Goal: Task Accomplishment & Management: Complete application form

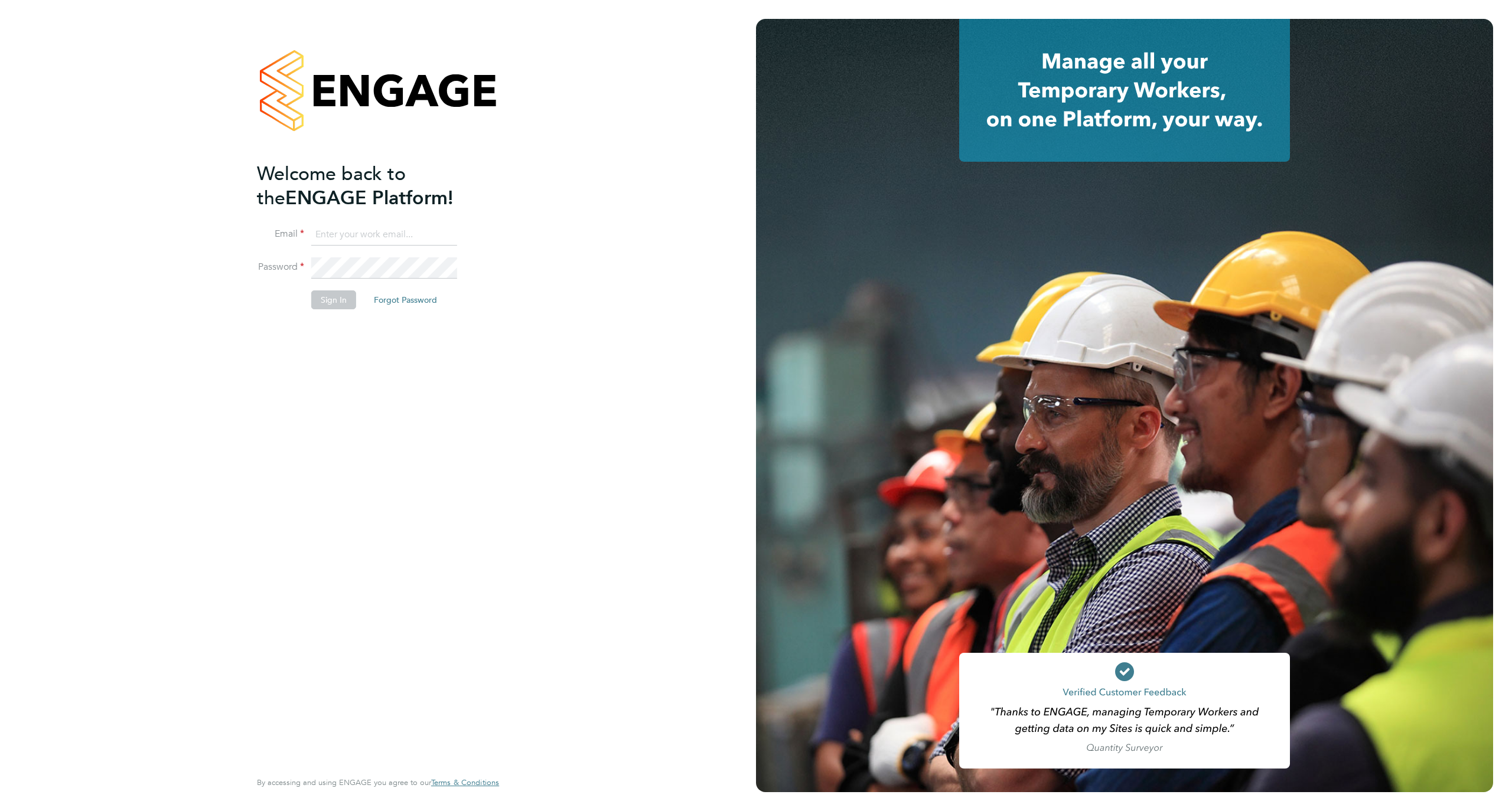
type input "[EMAIL_ADDRESS][DOMAIN_NAME]"
click at [340, 299] on button "Sign In" at bounding box center [333, 300] width 45 height 19
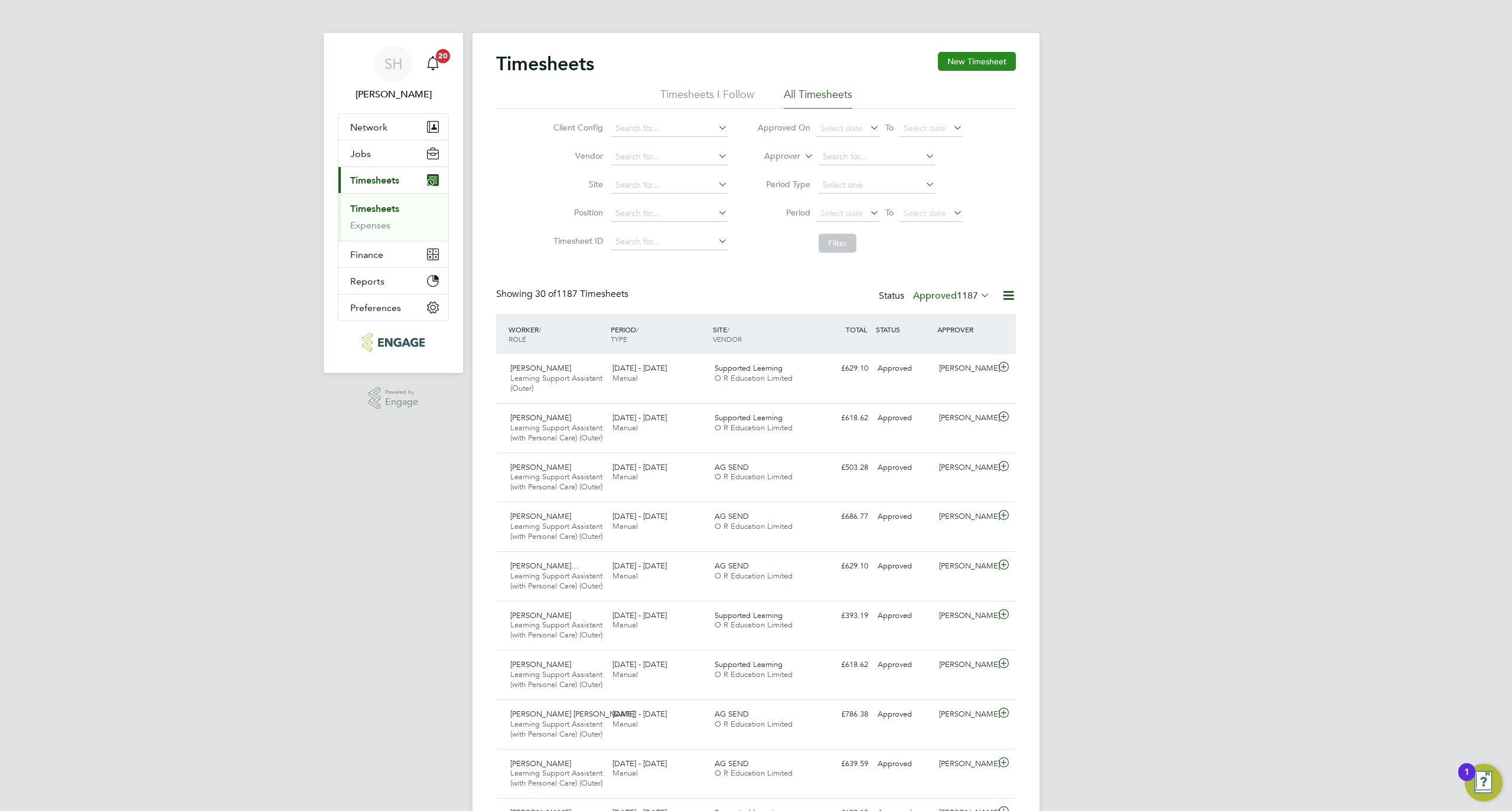
click at [985, 60] on button "New Timesheet" at bounding box center [977, 62] width 78 height 19
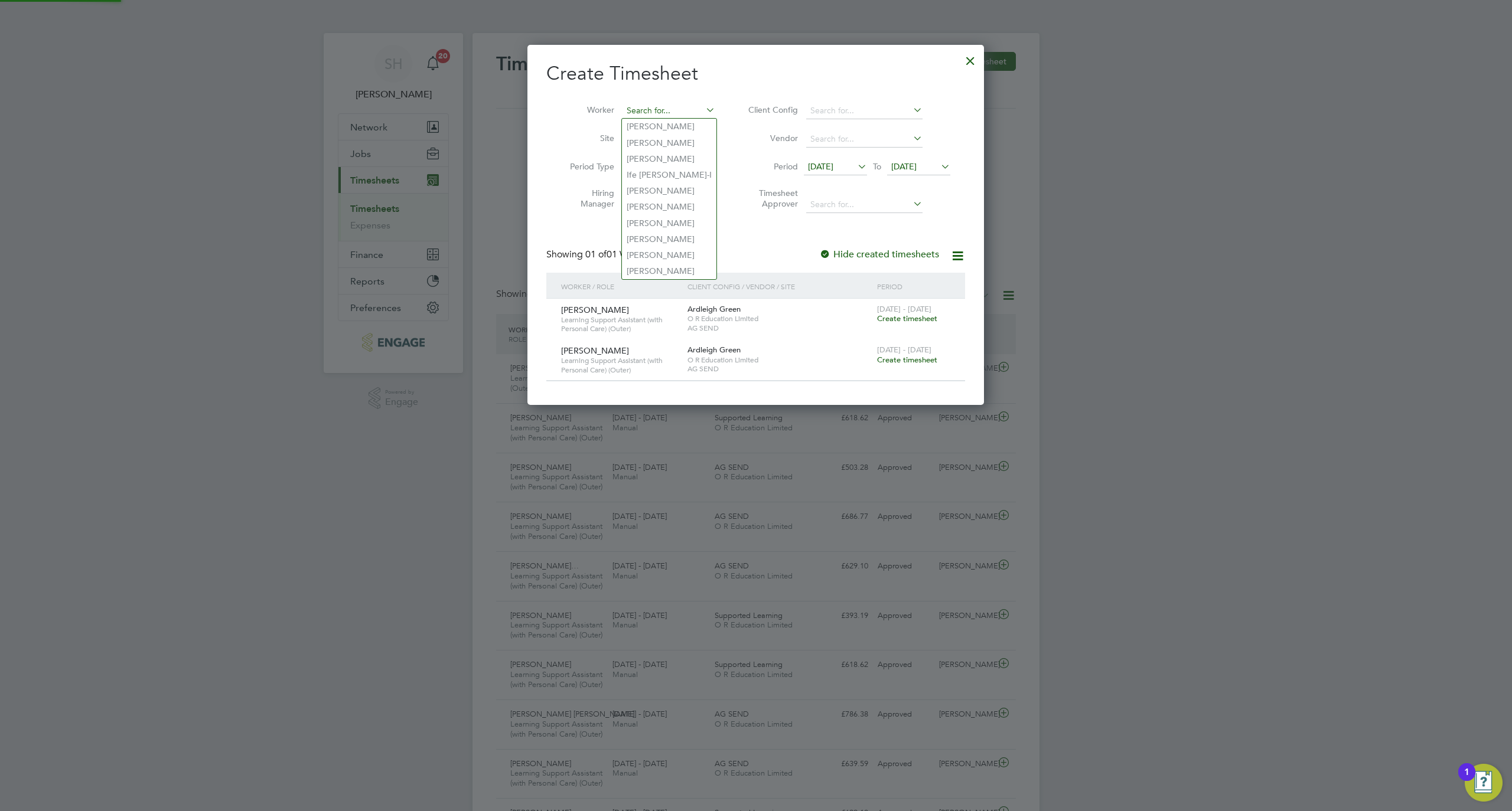
click at [654, 112] on input at bounding box center [669, 111] width 93 height 16
click at [664, 123] on li "[PERSON_NAME]" at bounding box center [673, 127] width 104 height 16
type input "[PERSON_NAME]"
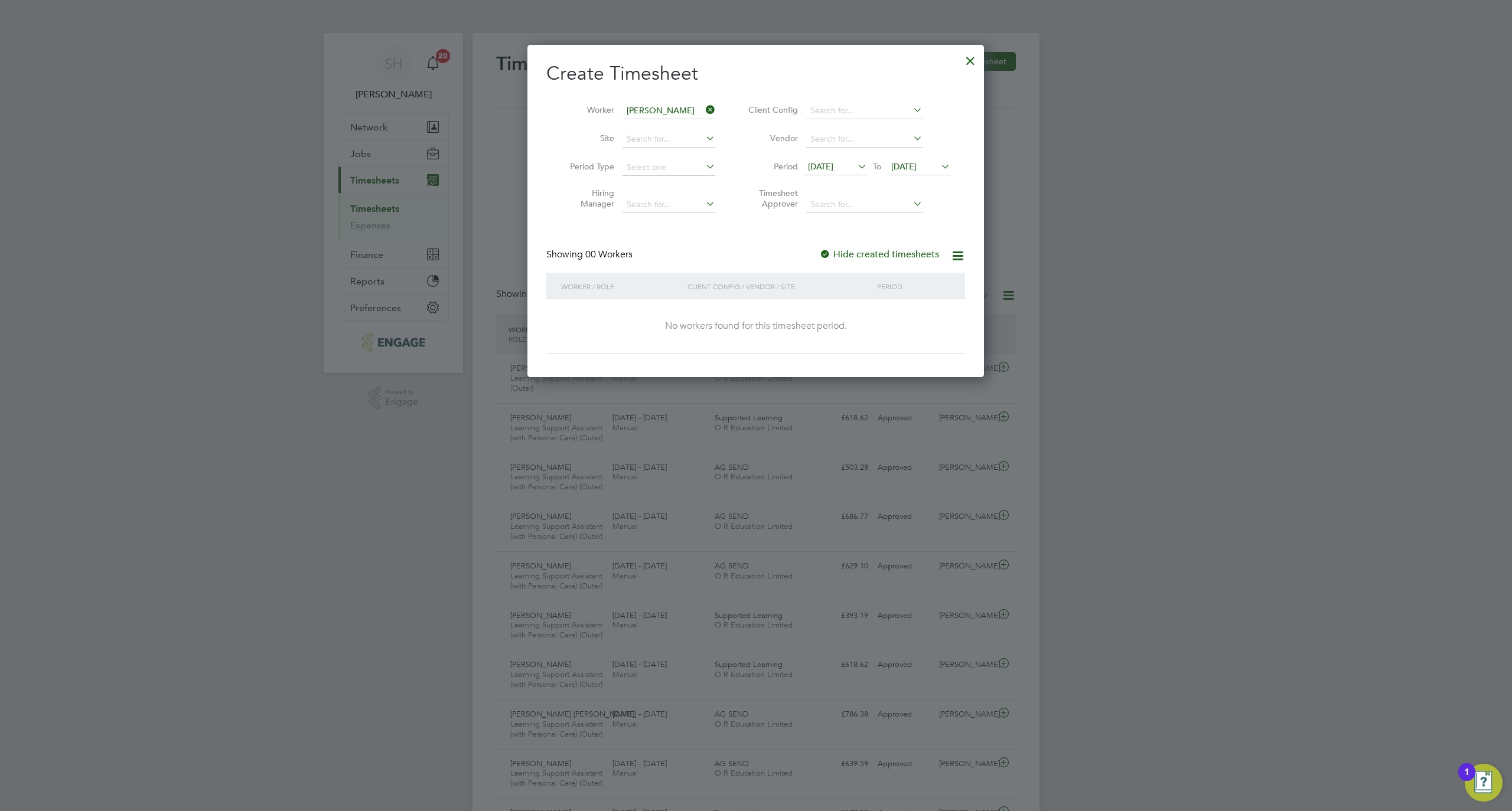
click at [917, 164] on span "[DATE]" at bounding box center [904, 166] width 26 height 10
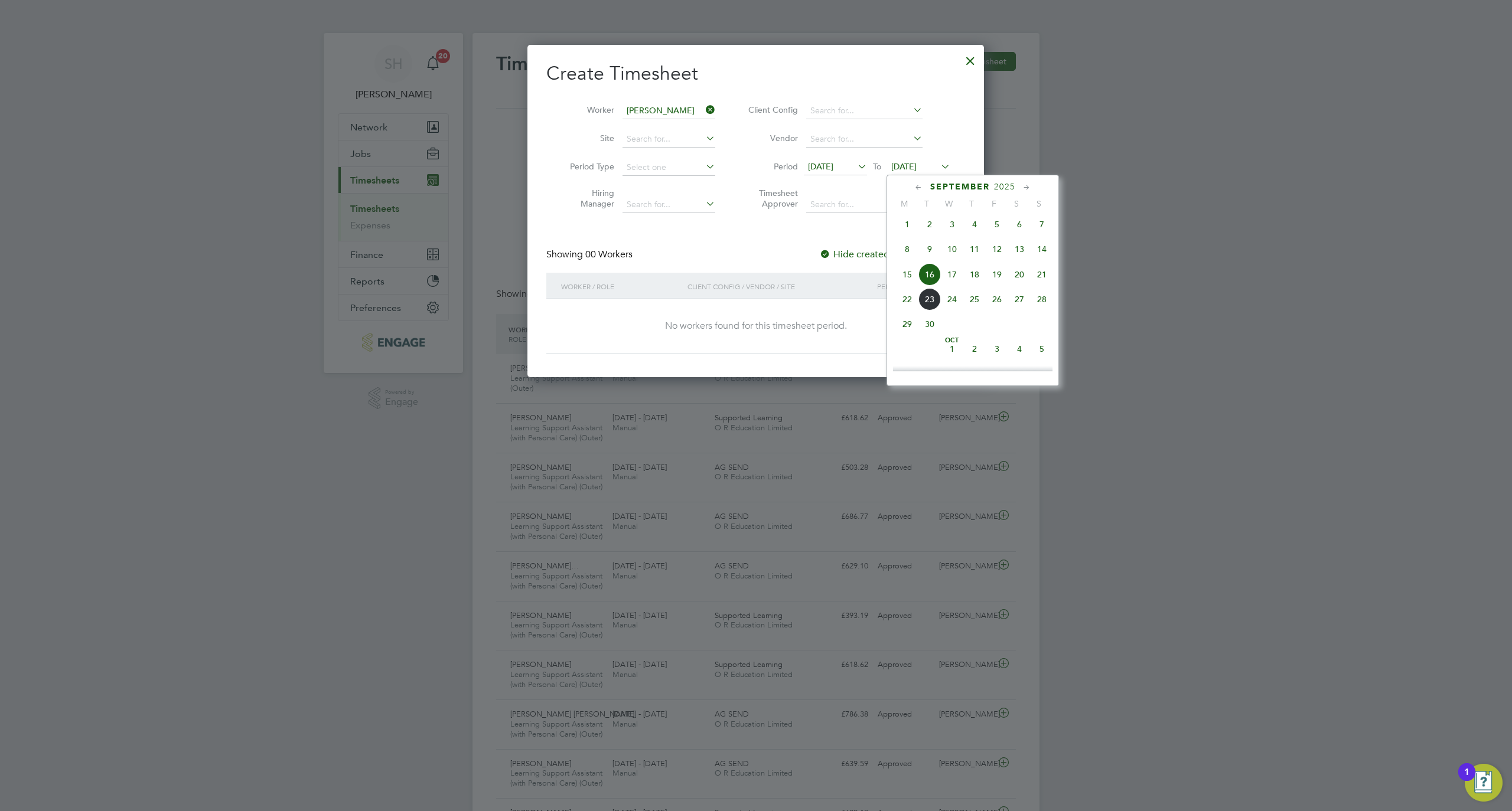
click at [816, 171] on span "09 Sep 2025" at bounding box center [836, 167] width 63 height 16
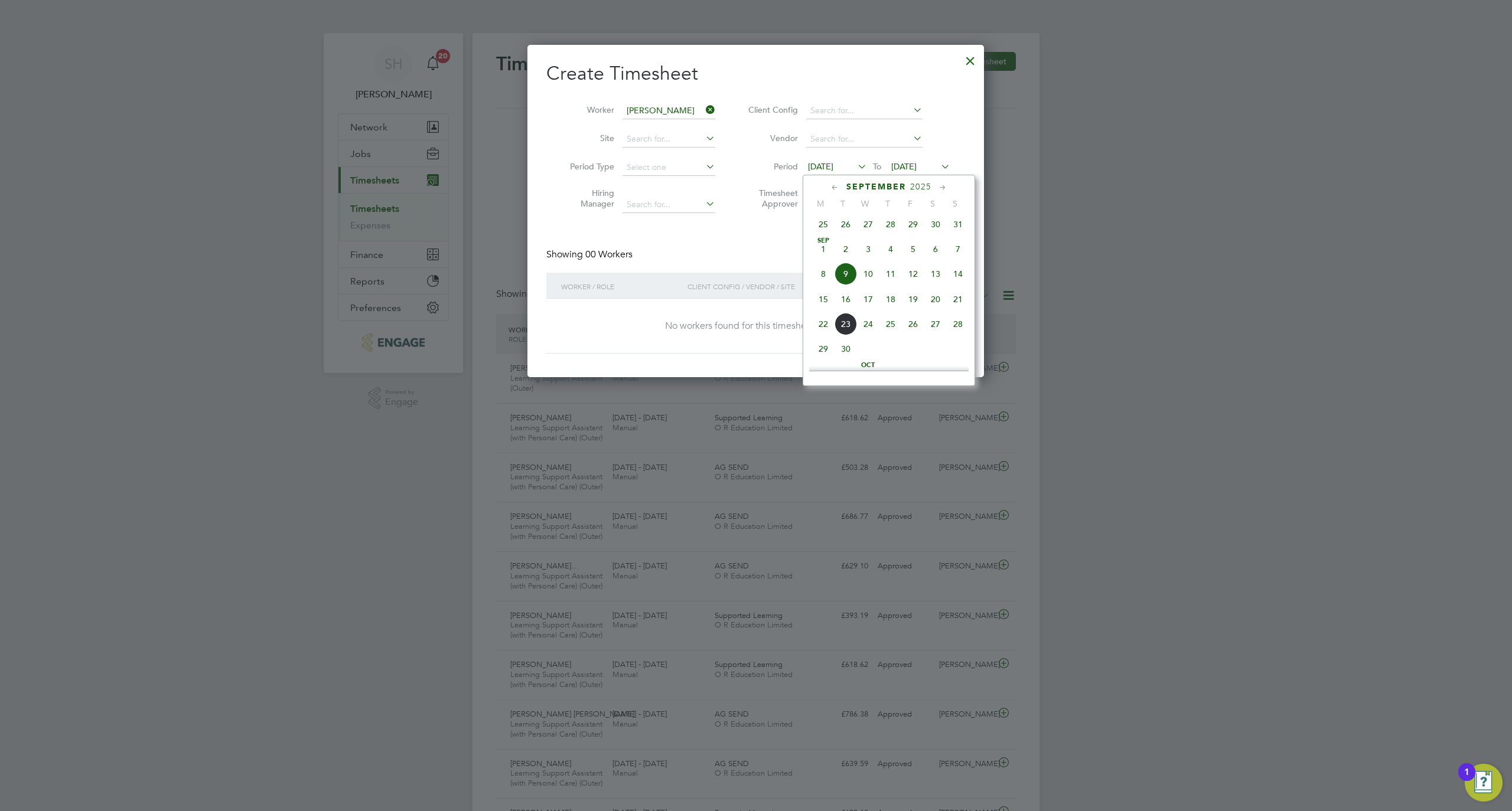
click at [825, 256] on span "Sep 1" at bounding box center [823, 249] width 23 height 23
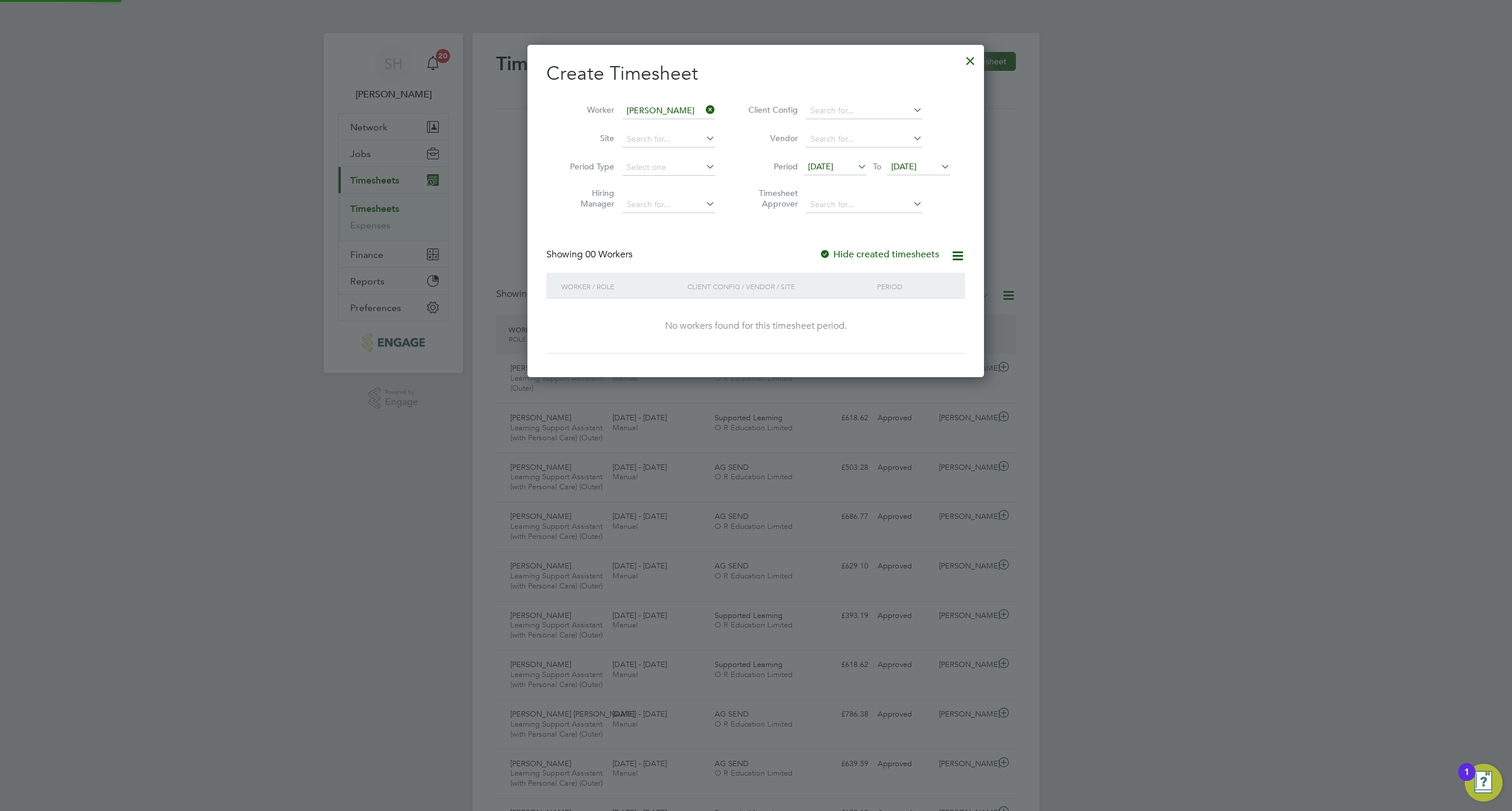
click at [903, 167] on span "16 Sep 2025" at bounding box center [904, 166] width 26 height 10
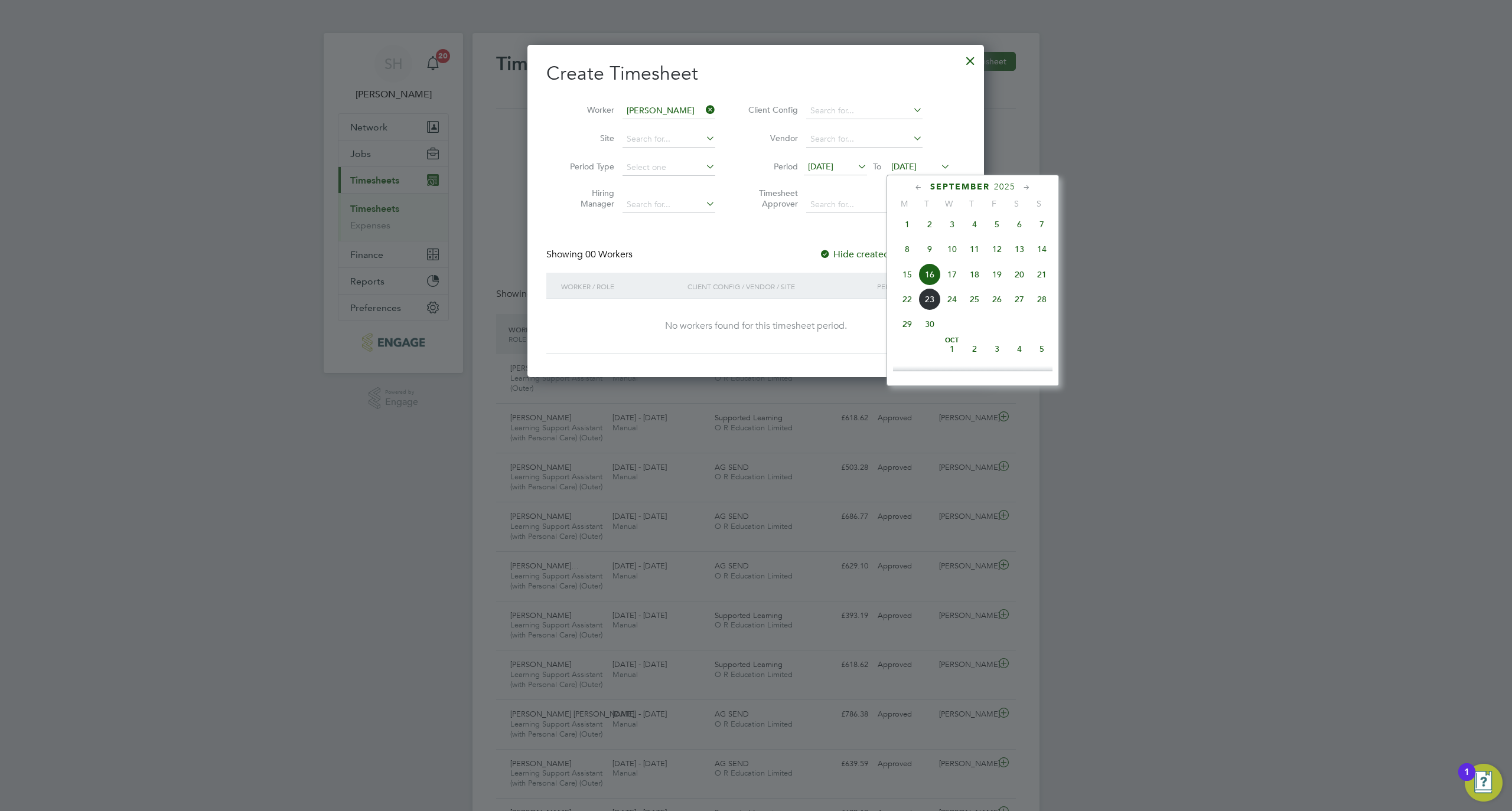
click at [1000, 305] on span "26" at bounding box center [997, 299] width 23 height 23
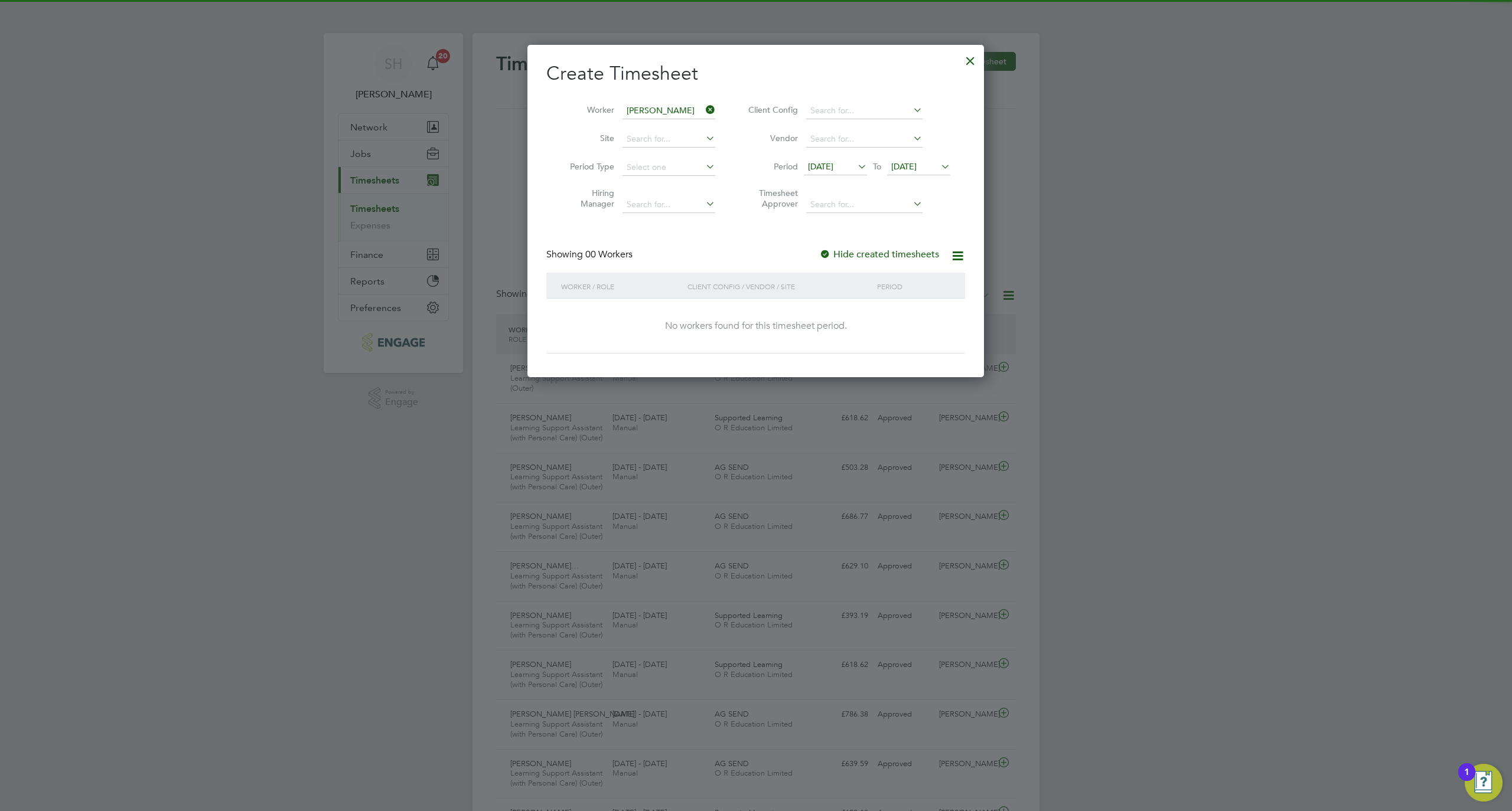
click at [900, 253] on label "Hide created timesheets" at bounding box center [878, 254] width 120 height 12
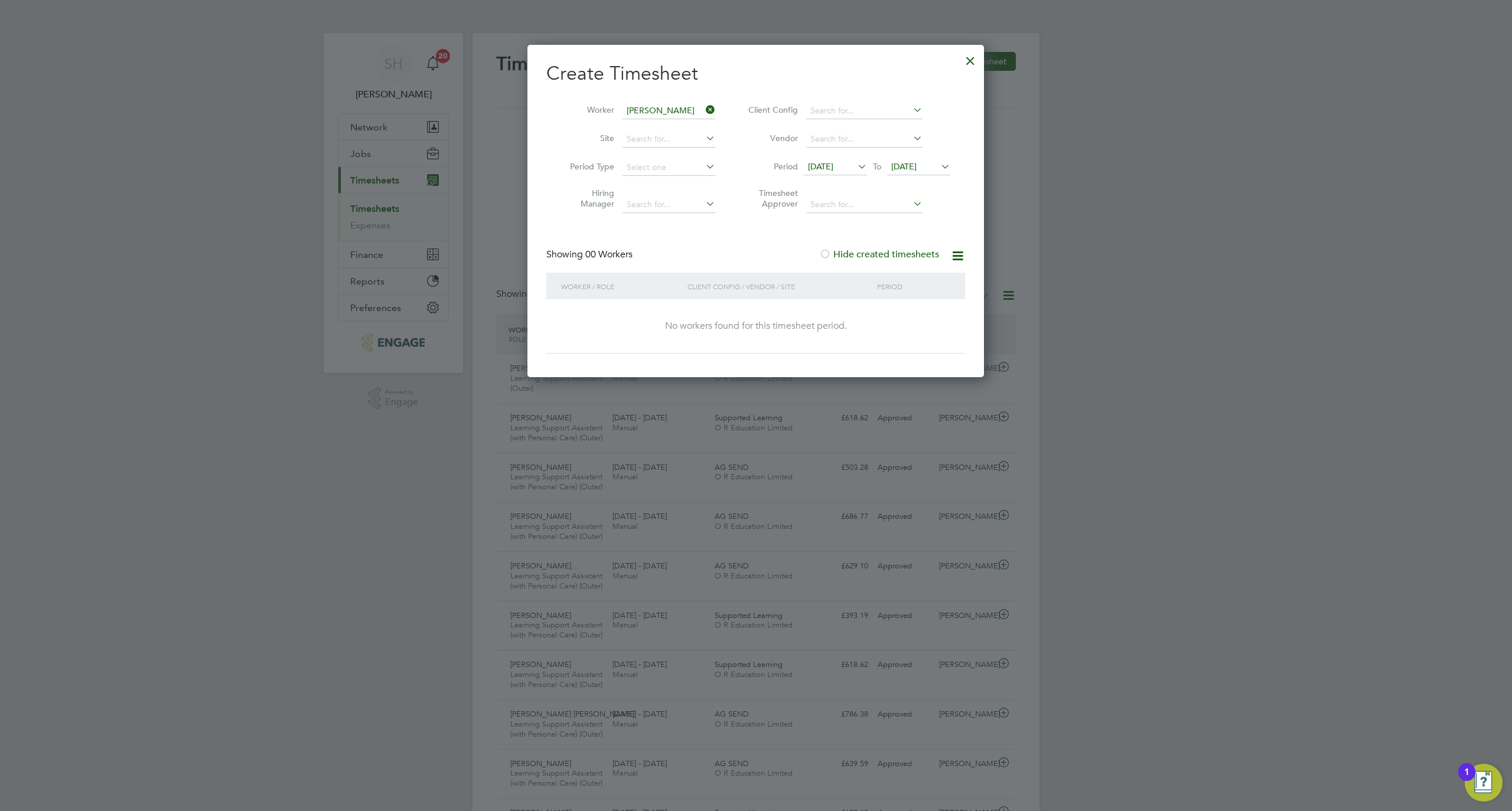
click at [975, 57] on div at bounding box center [970, 57] width 21 height 21
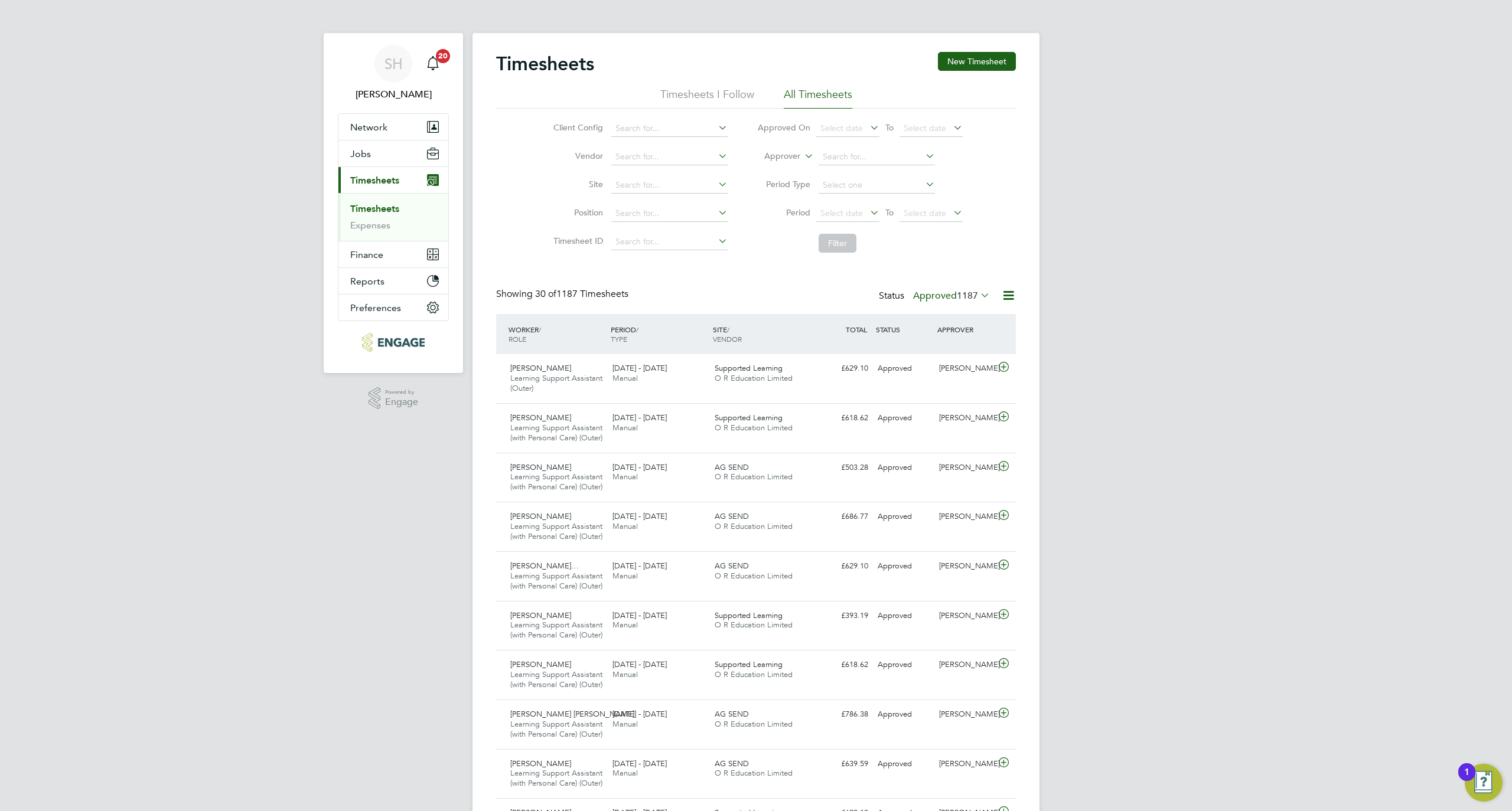
scroll to position [50, 103]
click at [975, 62] on button "New Timesheet" at bounding box center [977, 62] width 78 height 19
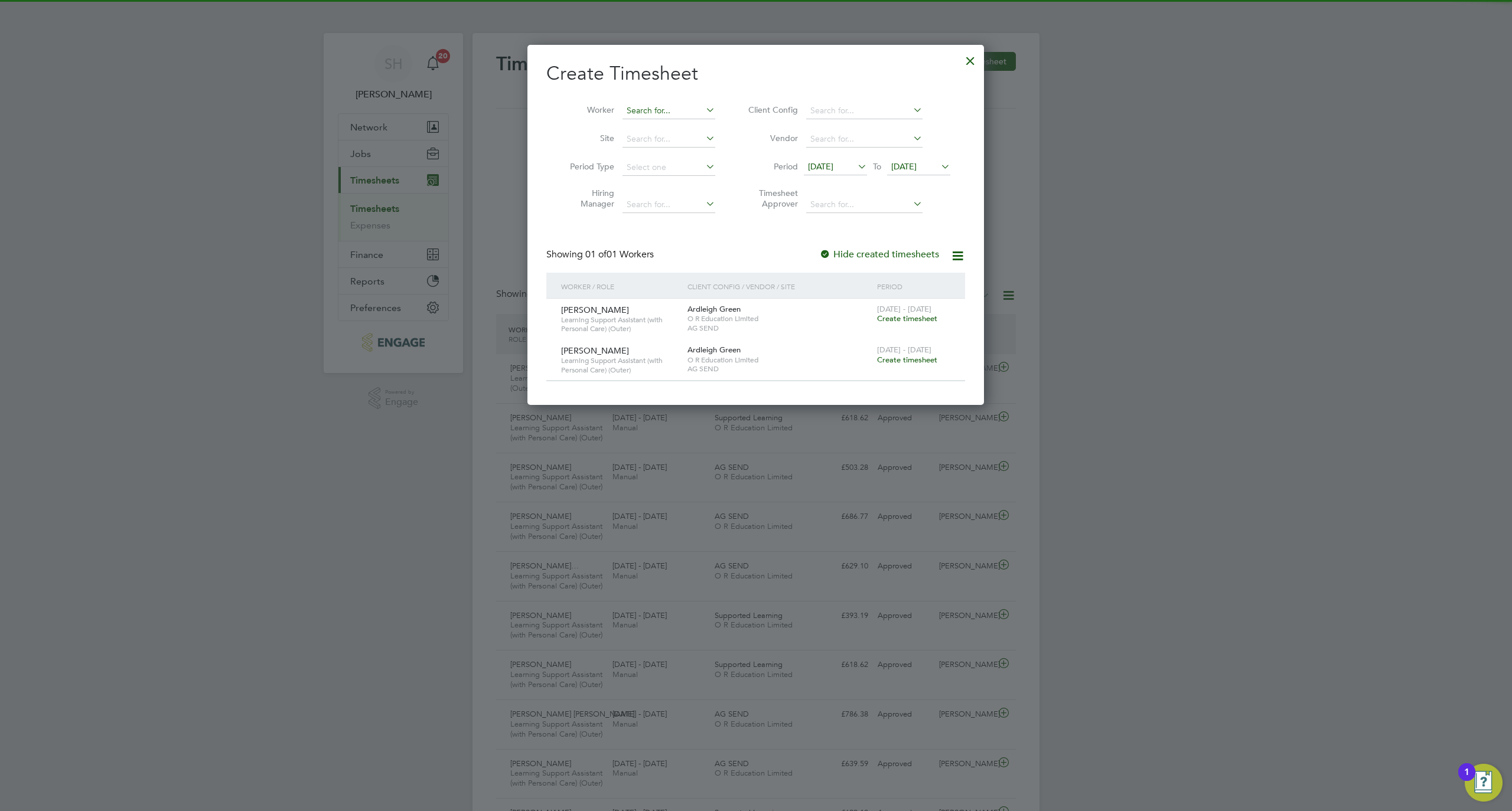
click at [675, 113] on input at bounding box center [669, 111] width 93 height 16
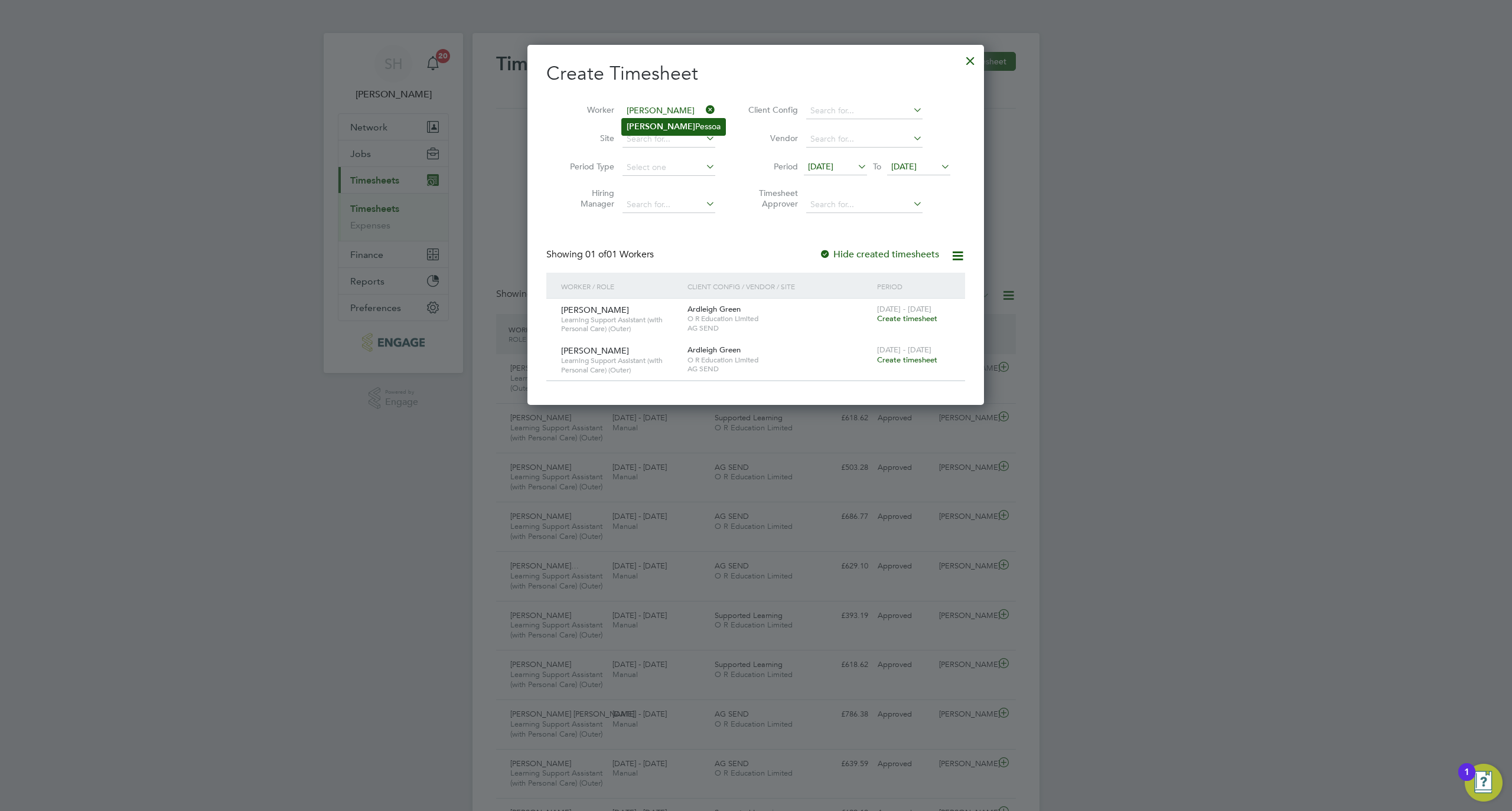
click at [685, 131] on li "Linda Pessoa" at bounding box center [673, 127] width 104 height 16
type input "Linda Pessoa"
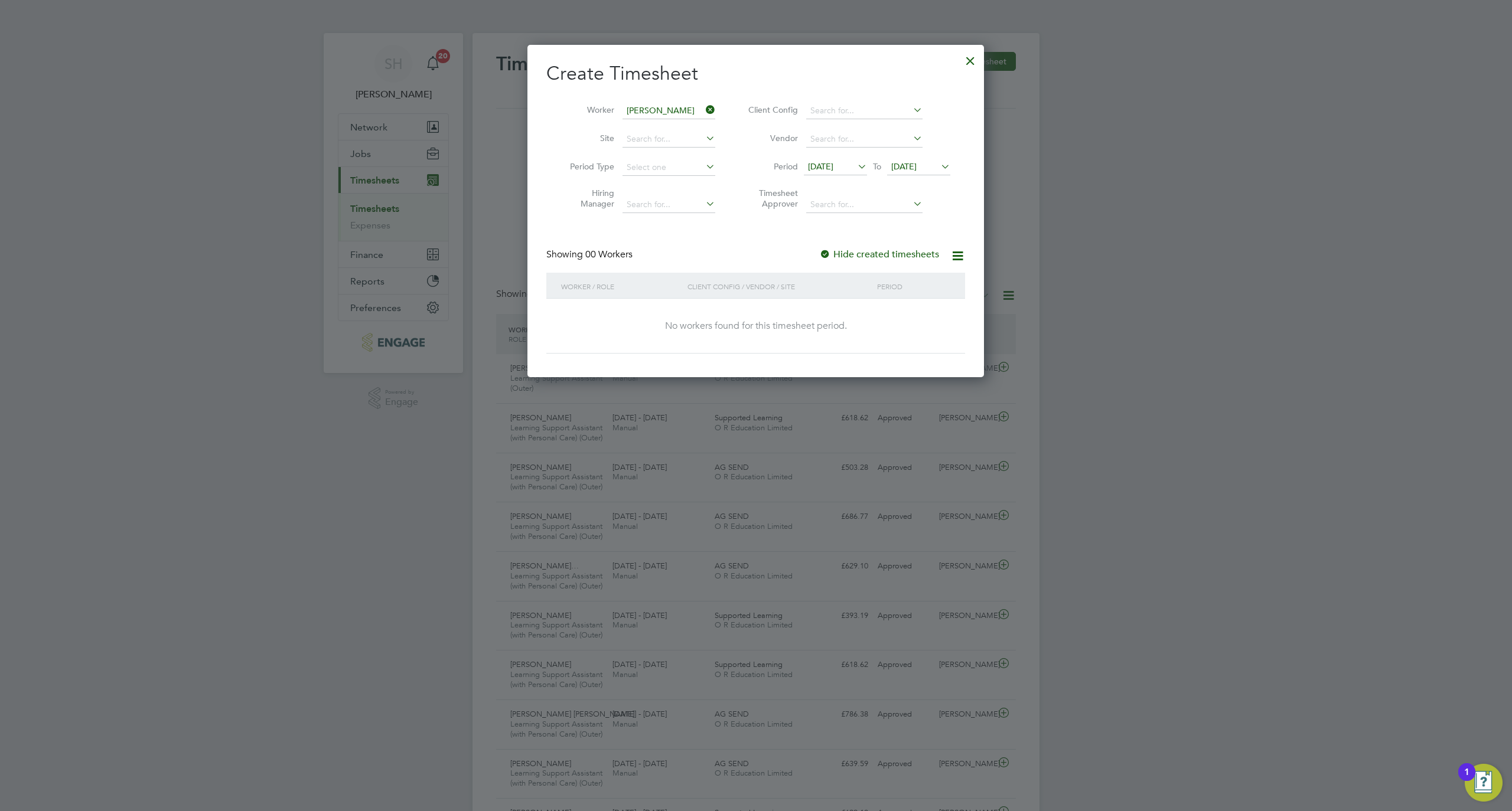
click at [834, 161] on span "09 Sep 2025" at bounding box center [820, 166] width 26 height 10
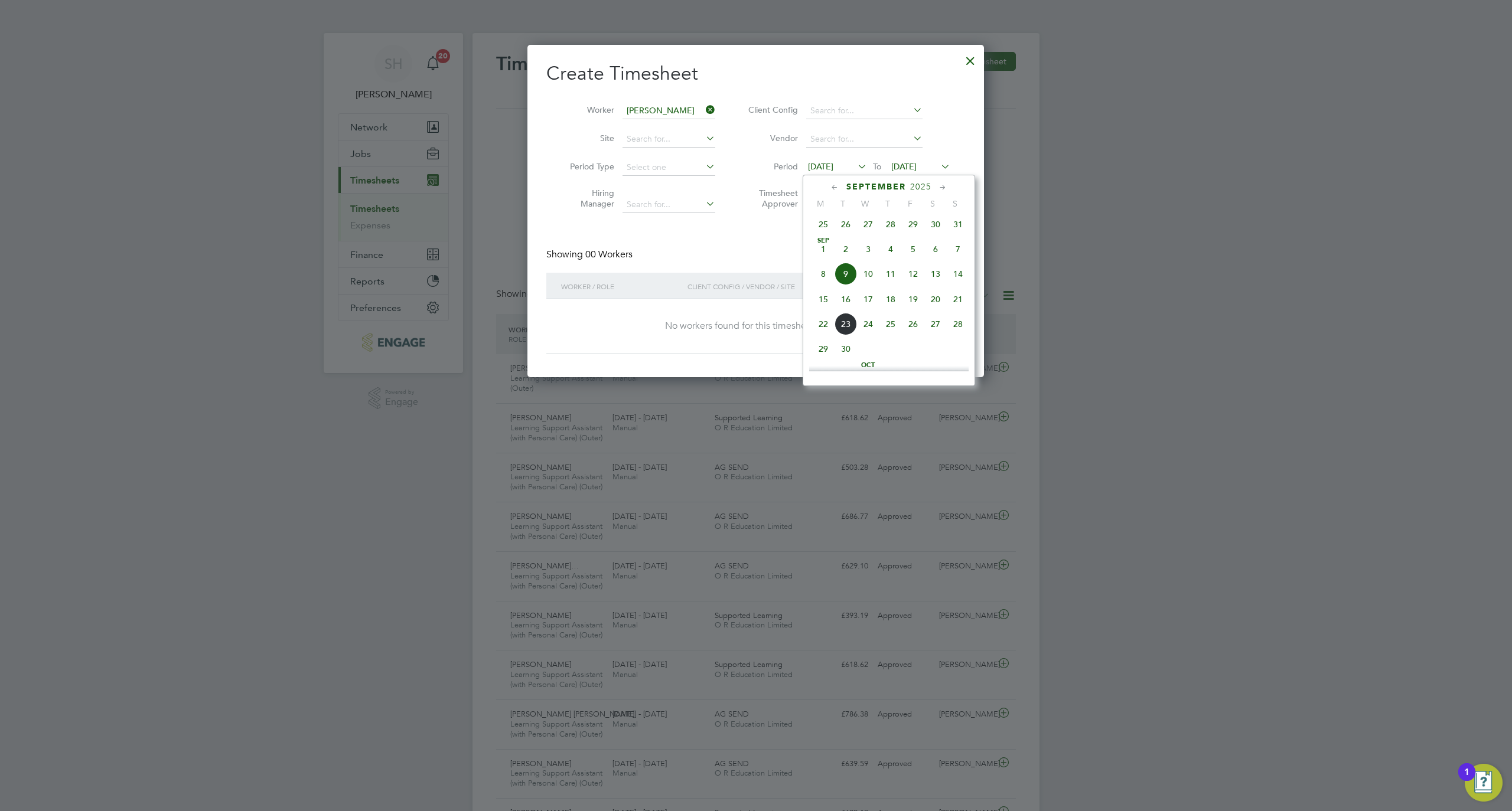
click at [823, 244] on span "Sep" at bounding box center [823, 241] width 23 height 6
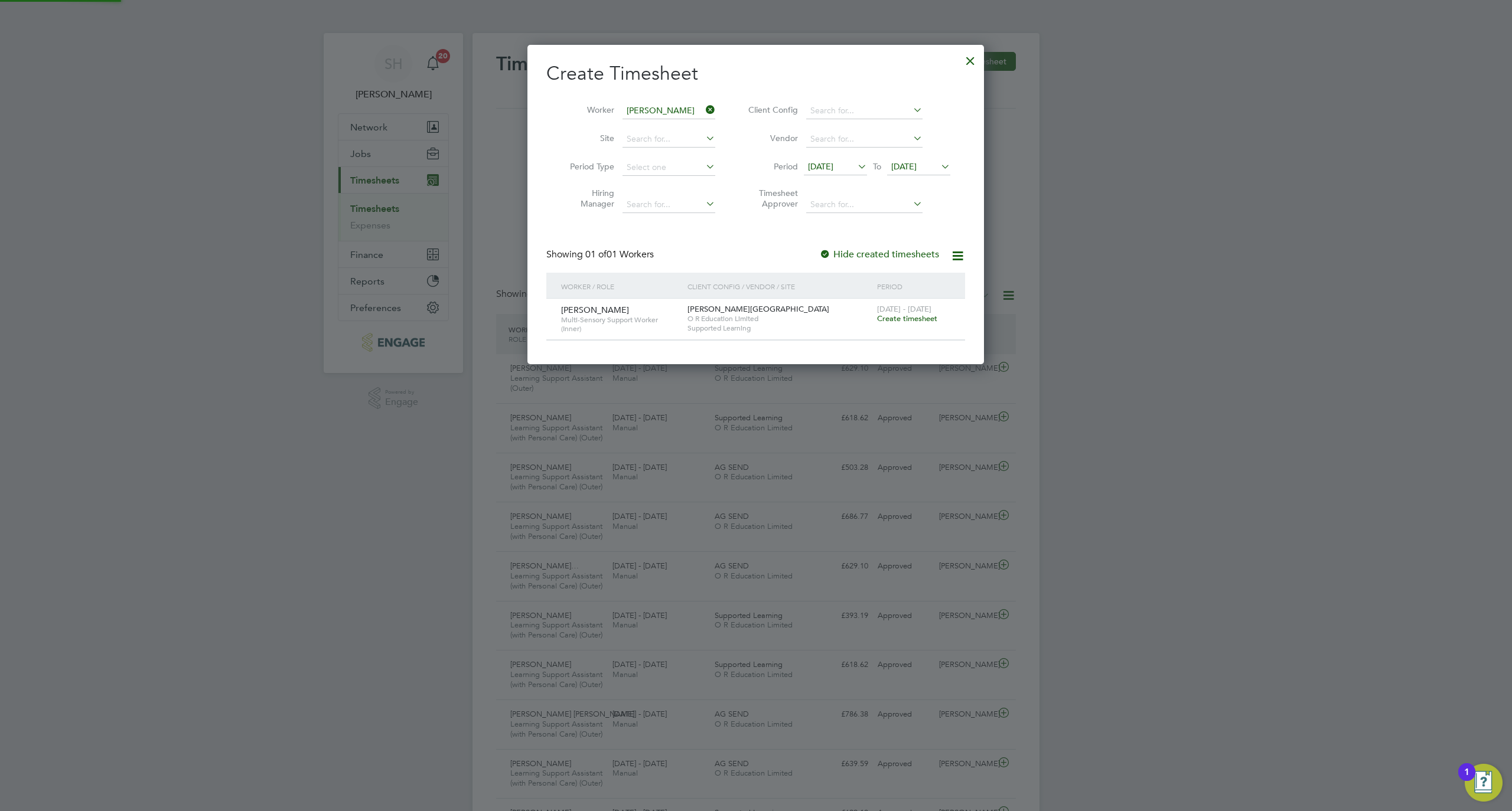
click at [917, 167] on span "16 Sep 2025" at bounding box center [904, 166] width 26 height 10
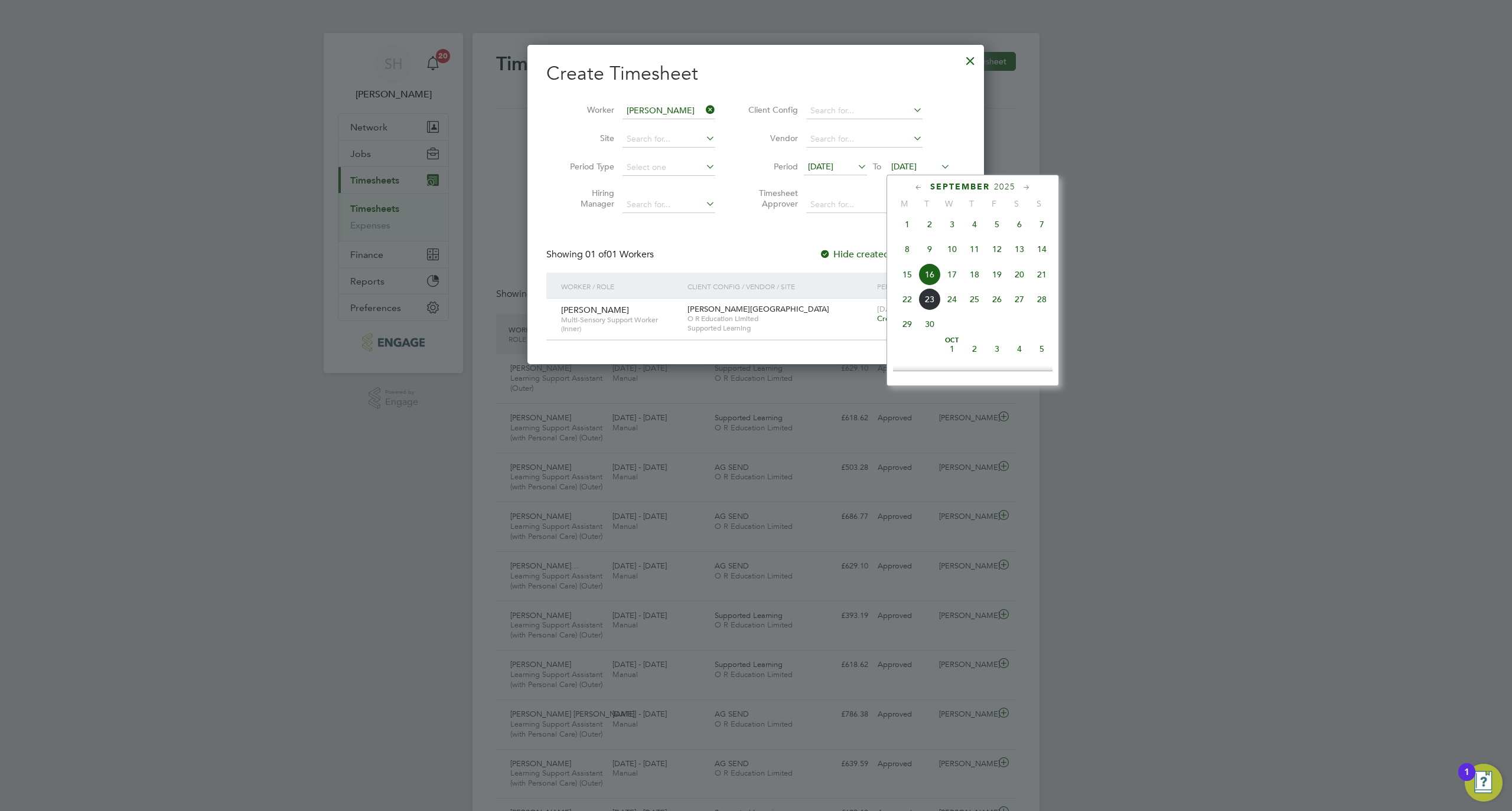
click at [720, 345] on div "Create Timesheet Worker Linda Pessoa Site Period Type Hiring Manager Client Con…" at bounding box center [756, 204] width 456 height 320
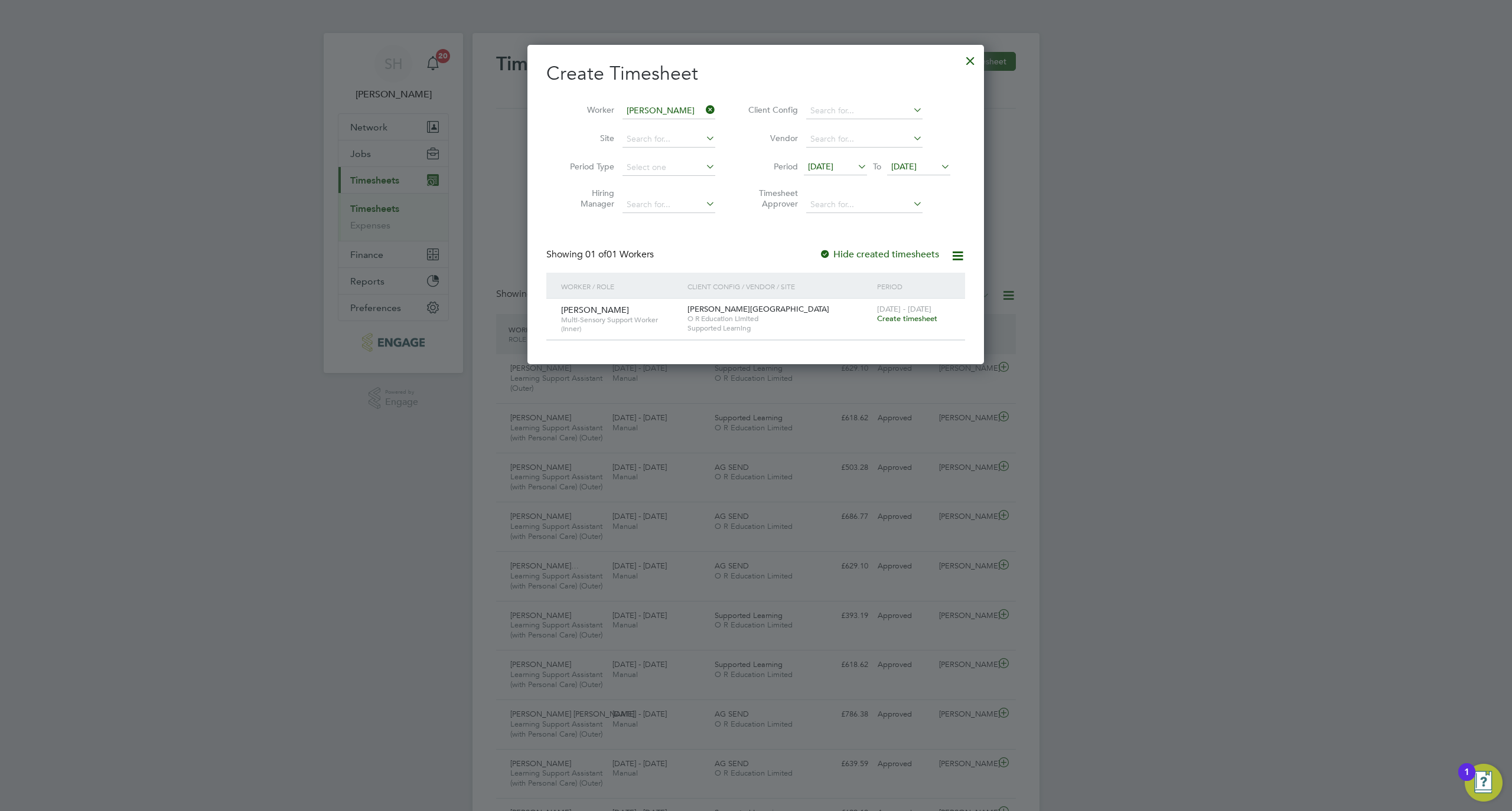
click at [907, 314] on span "Create timesheet" at bounding box center [907, 319] width 60 height 10
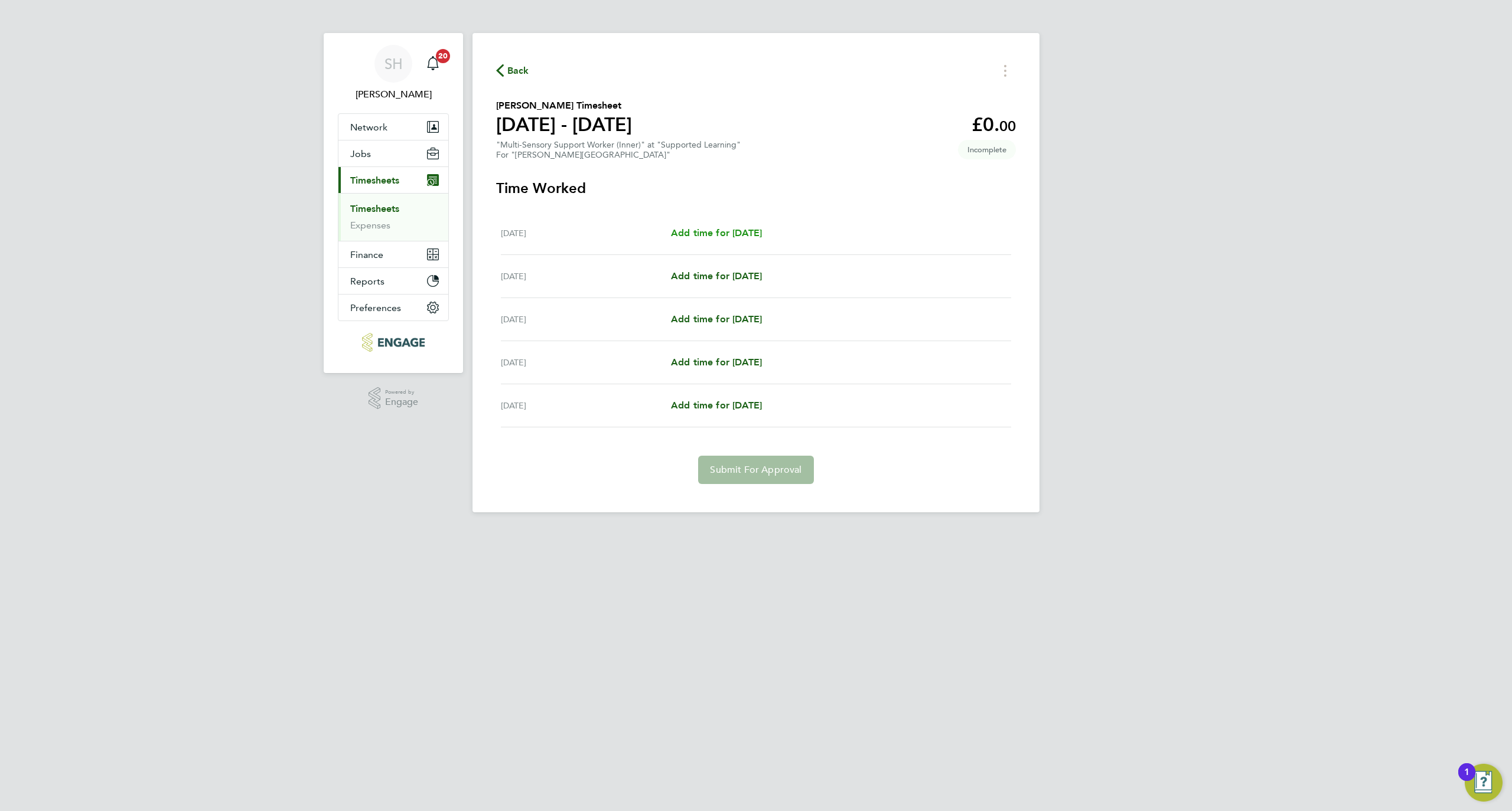
click at [719, 236] on span "Add time for Mon 01 Sep" at bounding box center [717, 232] width 91 height 11
select select "60"
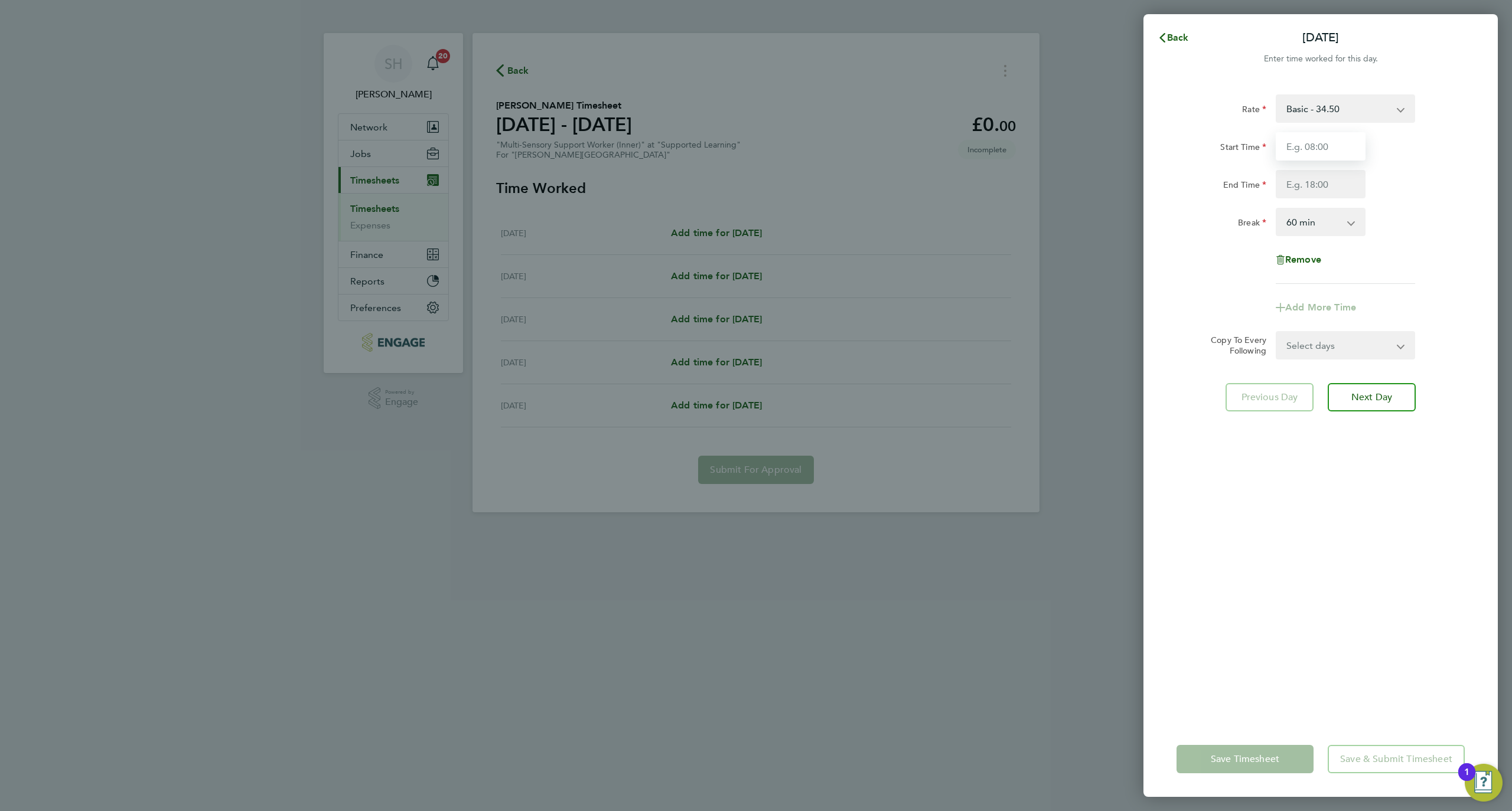
click at [1321, 145] on input "Start Time" at bounding box center [1321, 146] width 90 height 29
drag, startPoint x: 1302, startPoint y: 147, endPoint x: 1338, endPoint y: 146, distance: 36.0
click at [1338, 146] on input "09:00" at bounding box center [1321, 146] width 90 height 29
click at [1337, 185] on input "End Time" at bounding box center [1321, 184] width 90 height 29
click at [1312, 151] on input "09:15" at bounding box center [1321, 146] width 90 height 29
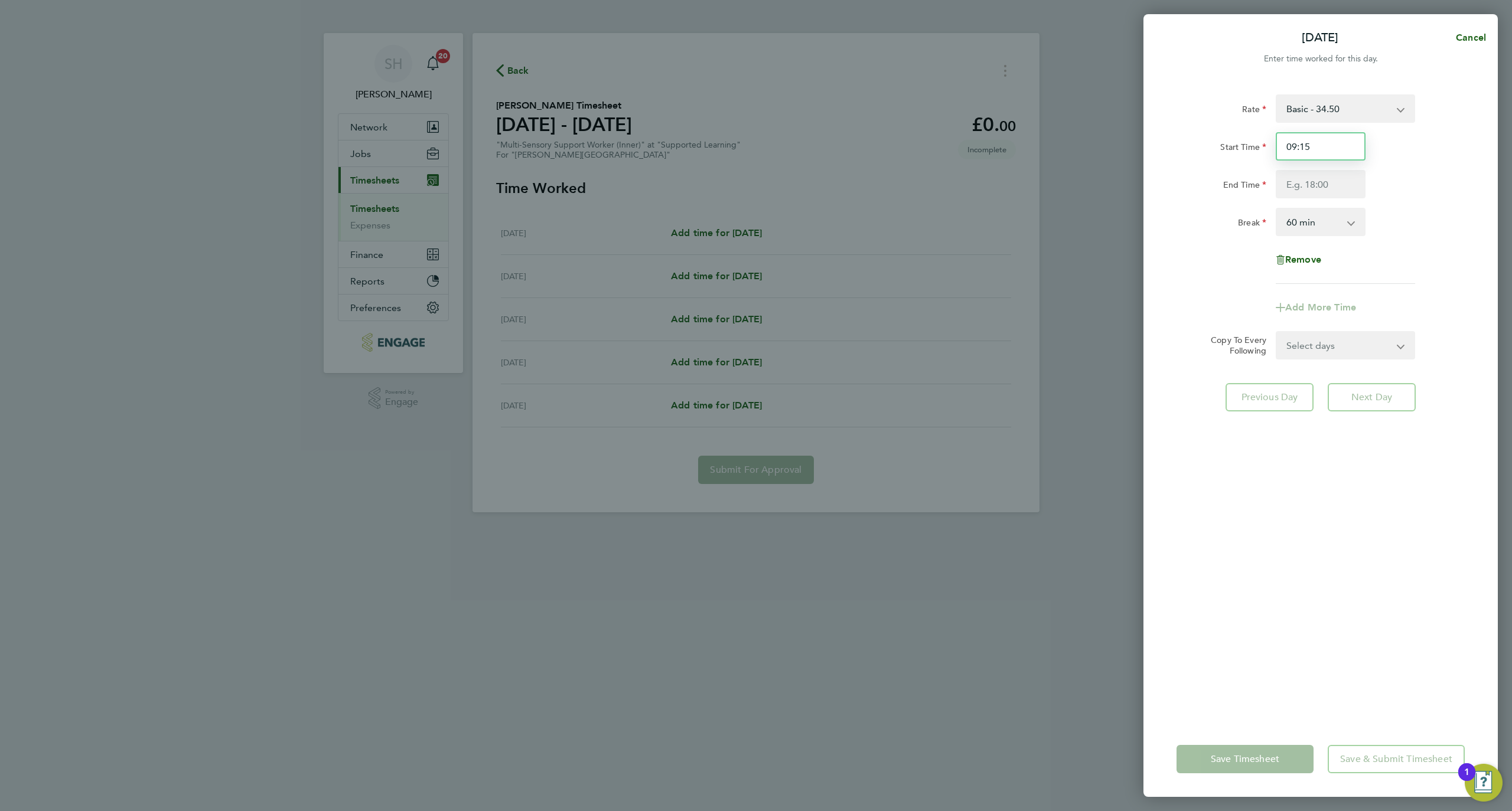
drag, startPoint x: 1300, startPoint y: 148, endPoint x: 1312, endPoint y: 148, distance: 12.0
click at [1312, 148] on input "09:15" at bounding box center [1321, 146] width 90 height 29
type input "09:10"
type input "15:20"
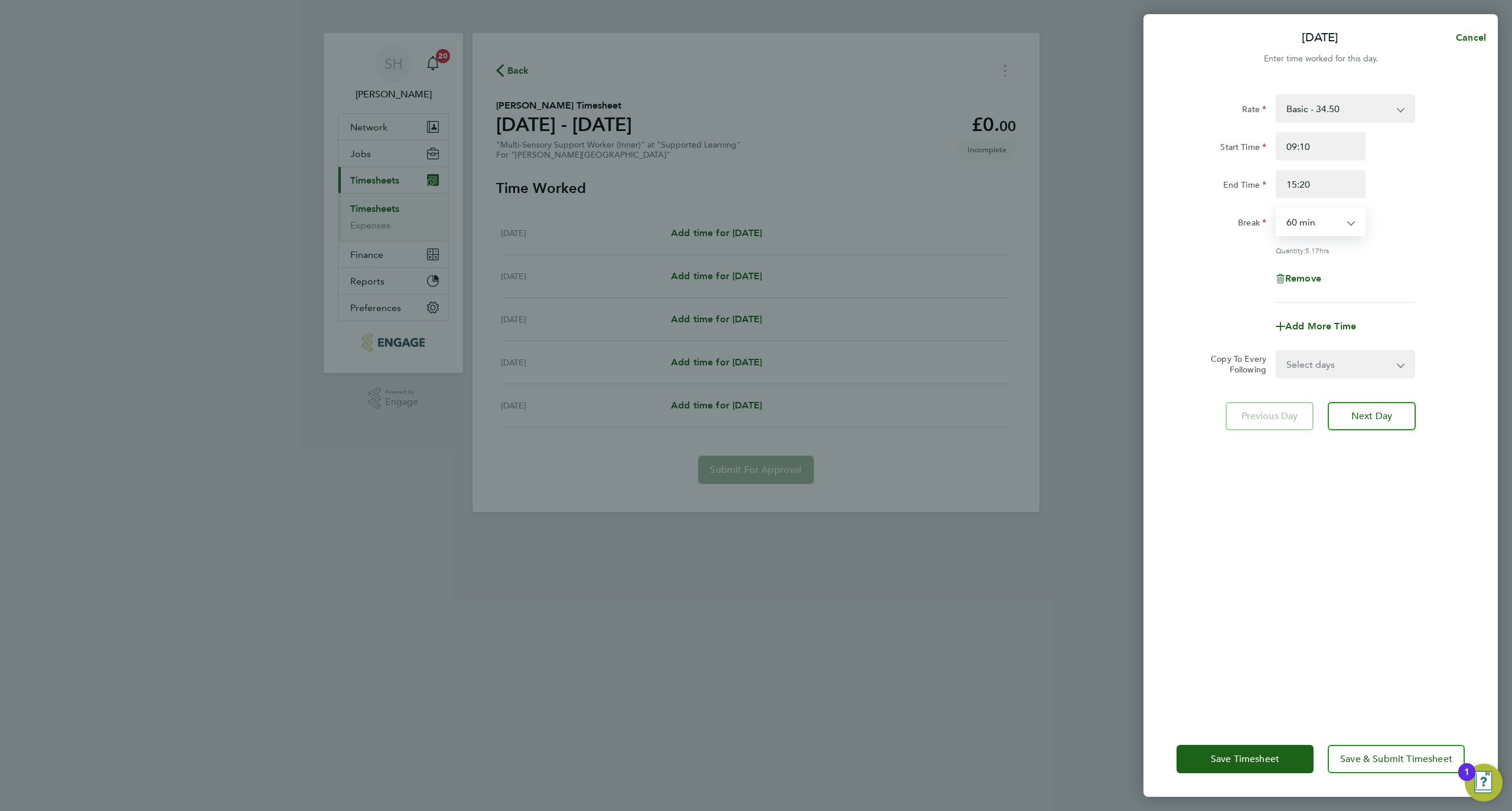
click at [1302, 214] on select "0 min 15 min 30 min 45 min 60 min 75 min 90 min" at bounding box center [1314, 221] width 74 height 26
select select "30"
click at [1277, 209] on select "0 min 15 min 30 min 45 min 60 min 75 min 90 min" at bounding box center [1314, 221] width 74 height 26
drag, startPoint x: 1305, startPoint y: 145, endPoint x: 1311, endPoint y: 146, distance: 6.1
click at [1311, 146] on input "09:10" at bounding box center [1321, 146] width 90 height 29
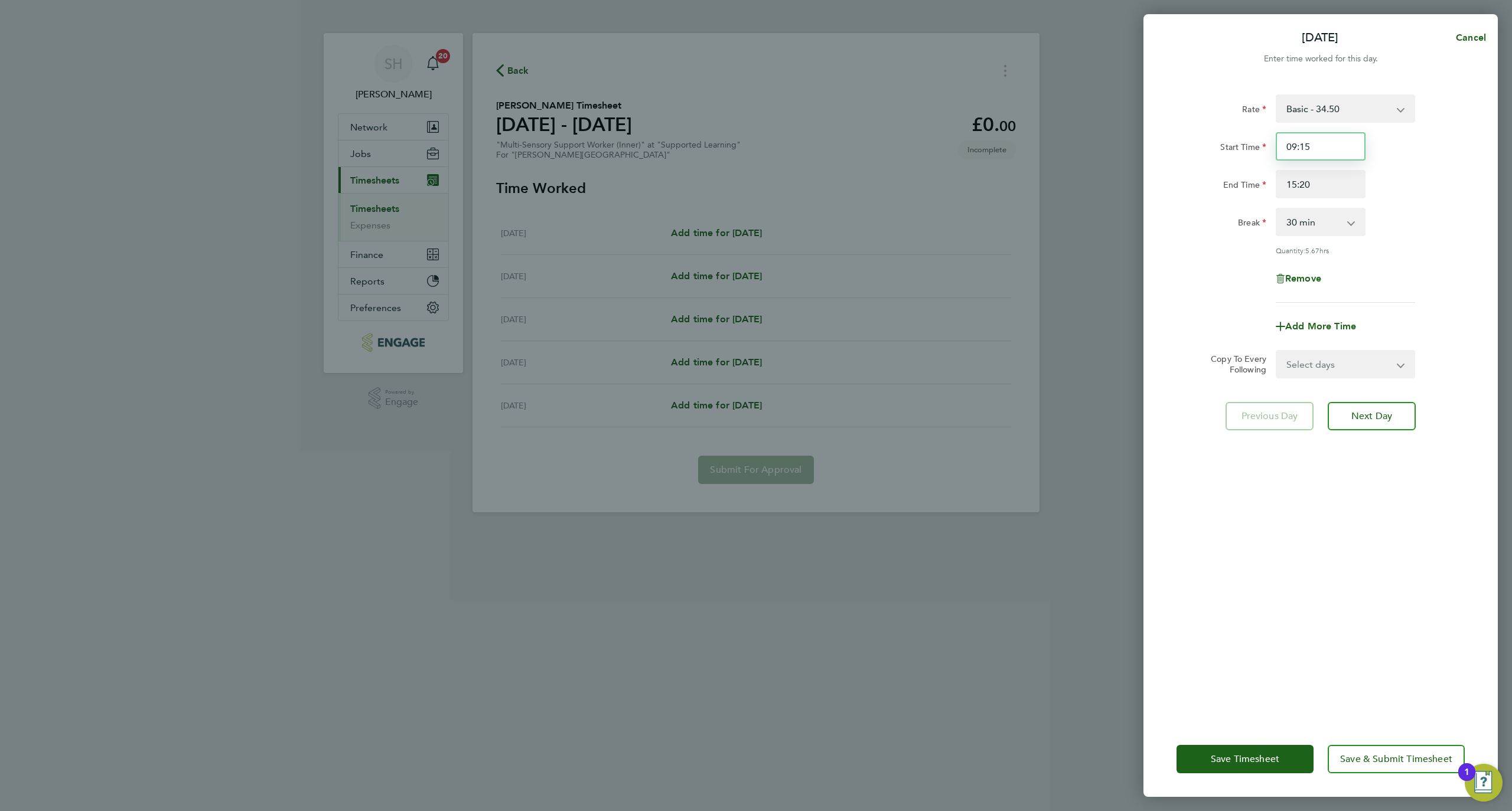
type input "09:15"
click at [1308, 181] on input "15:20" at bounding box center [1321, 184] width 90 height 29
drag, startPoint x: 1300, startPoint y: 182, endPoint x: 1318, endPoint y: 185, distance: 18.2
click at [1318, 185] on input "15:20" at bounding box center [1321, 184] width 90 height 29
type input "15:15"
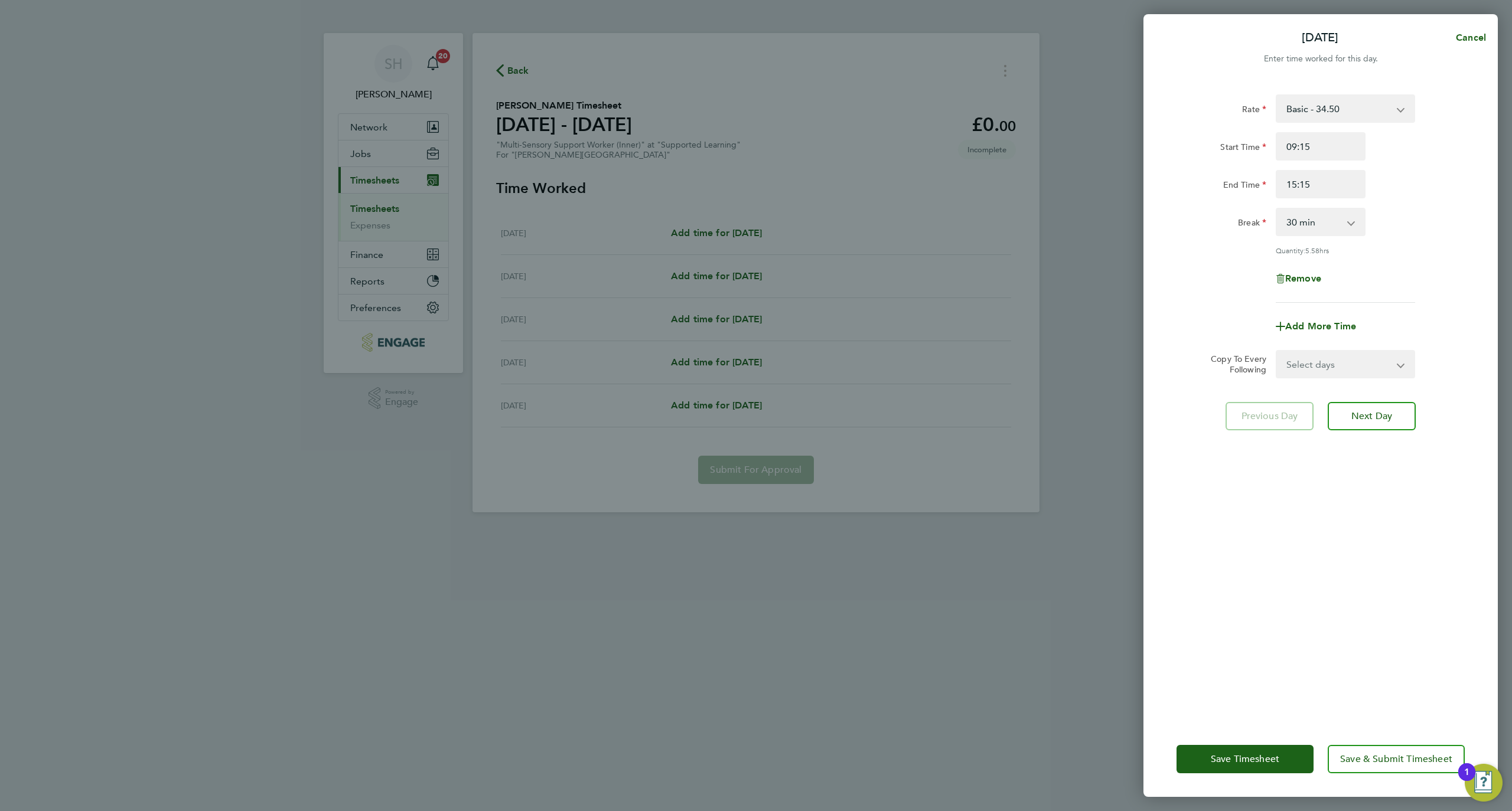
click at [1397, 609] on div "Rate Basic - 34.50 Start Time 09:15 End Time 15:15 Break 0 min 15 min 30 min 45…" at bounding box center [1321, 400] width 354 height 641
click at [1370, 414] on span "Next Day" at bounding box center [1371, 416] width 40 height 12
select select "60"
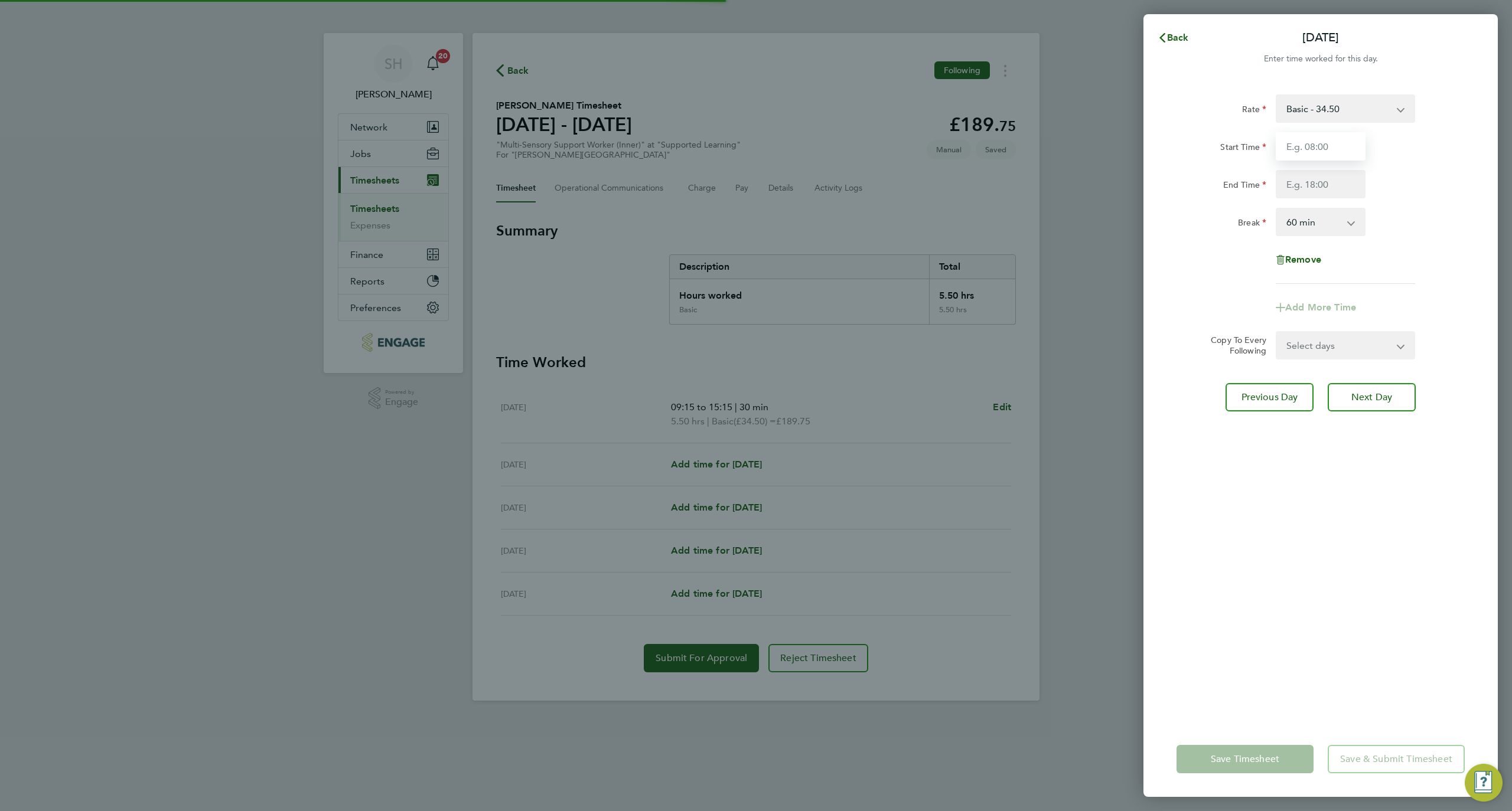
click at [1330, 144] on input "Start Time" at bounding box center [1321, 146] width 90 height 29
type input "09:00"
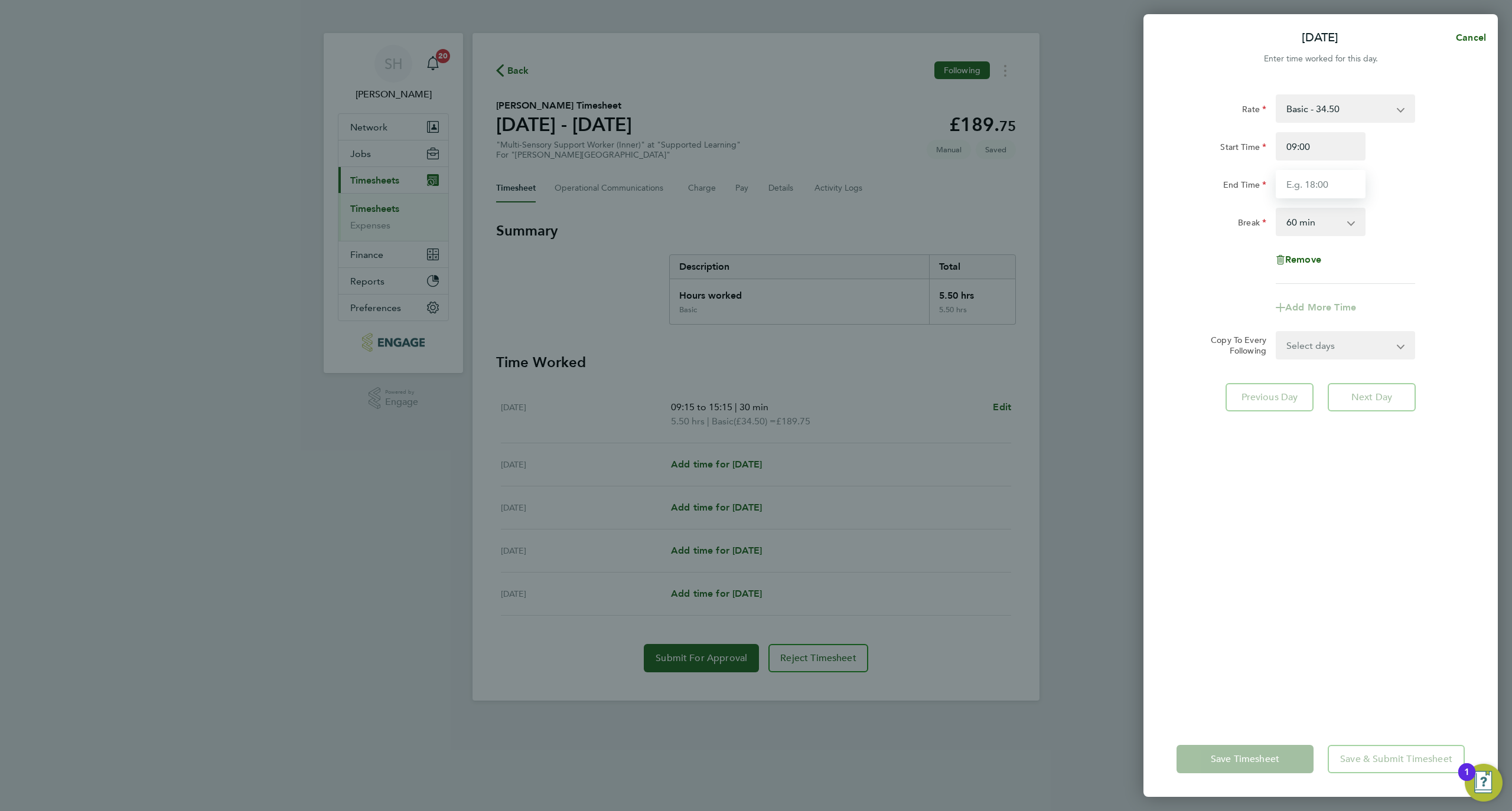
click at [1330, 181] on input "End Time" at bounding box center [1321, 184] width 90 height 29
type input "15:30"
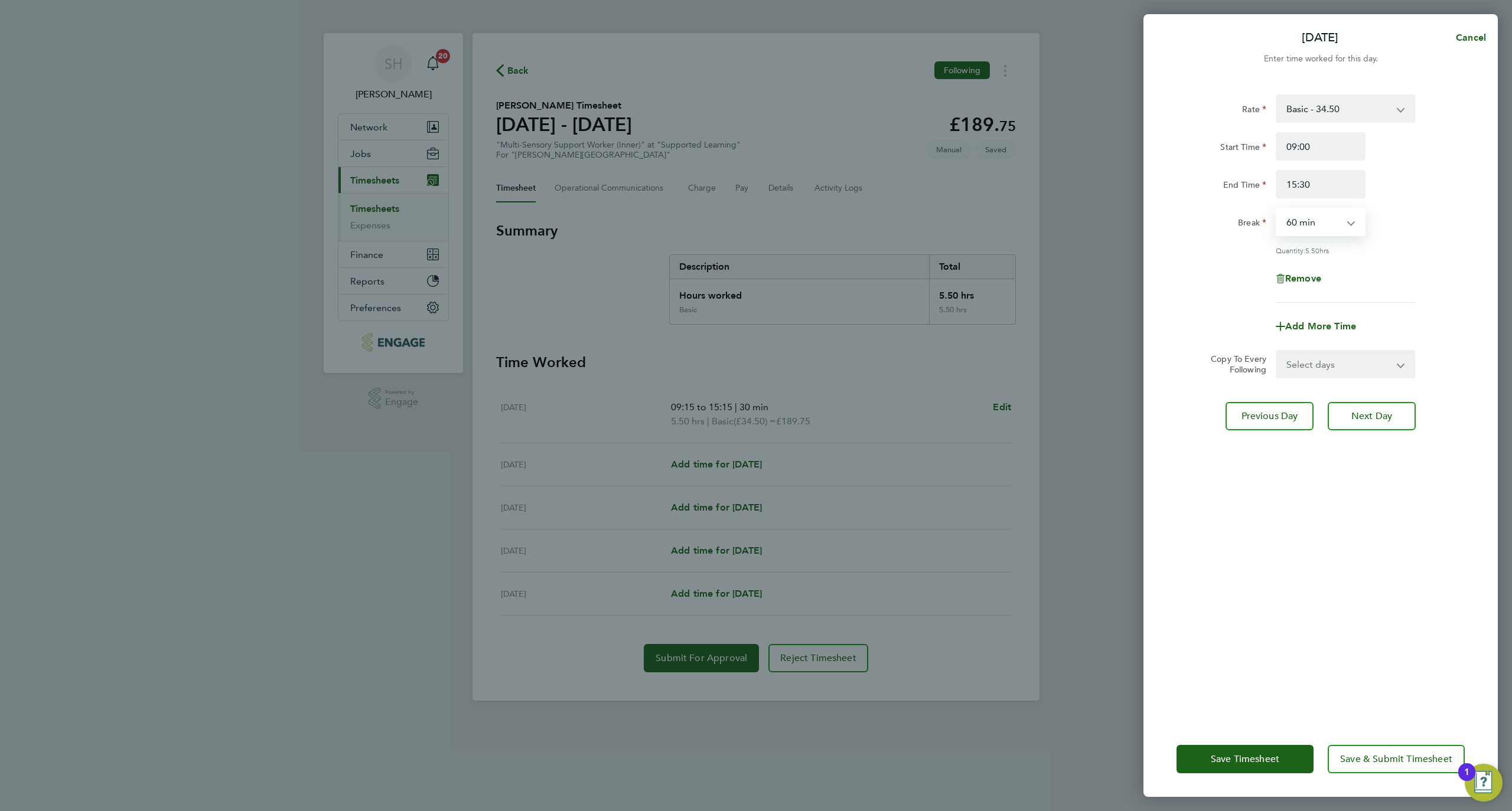
click at [1337, 218] on select "0 min 15 min 30 min 45 min 60 min 75 min 90 min" at bounding box center [1314, 221] width 74 height 26
select select "30"
click at [1277, 209] on select "0 min 15 min 30 min 45 min 60 min 75 min 90 min" at bounding box center [1314, 221] width 74 height 26
click at [1382, 420] on span "Next Day" at bounding box center [1371, 416] width 40 height 12
select select "60"
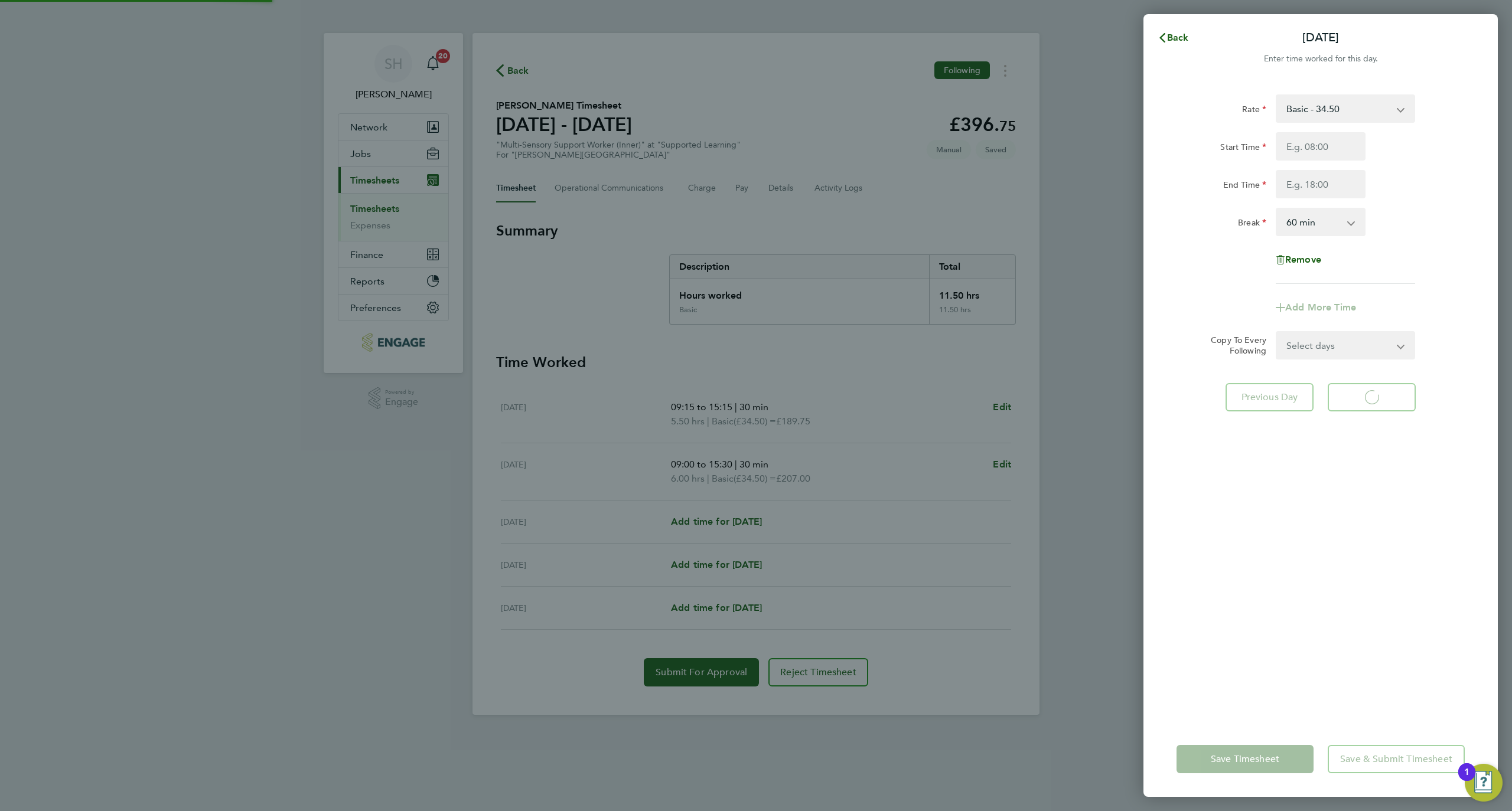
select select "60"
click at [1316, 152] on input "Start Time" at bounding box center [1321, 146] width 90 height 29
click at [1315, 154] on input "Start Time" at bounding box center [1321, 146] width 90 height 29
type input "09:40"
type input "15:20"
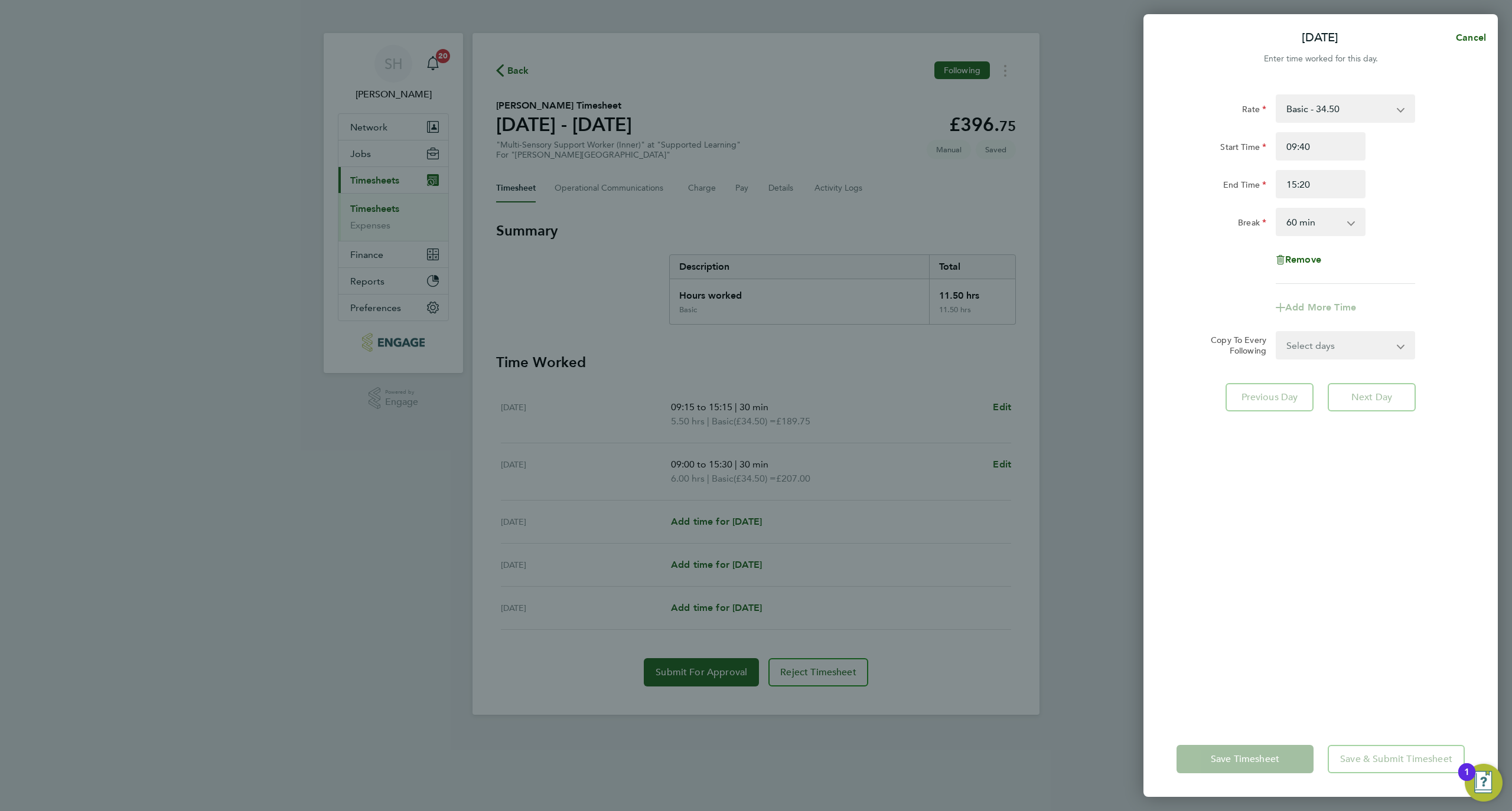
click at [1326, 225] on select "0 min 15 min 30 min 45 min 60 min 75 min 90 min" at bounding box center [1314, 221] width 74 height 26
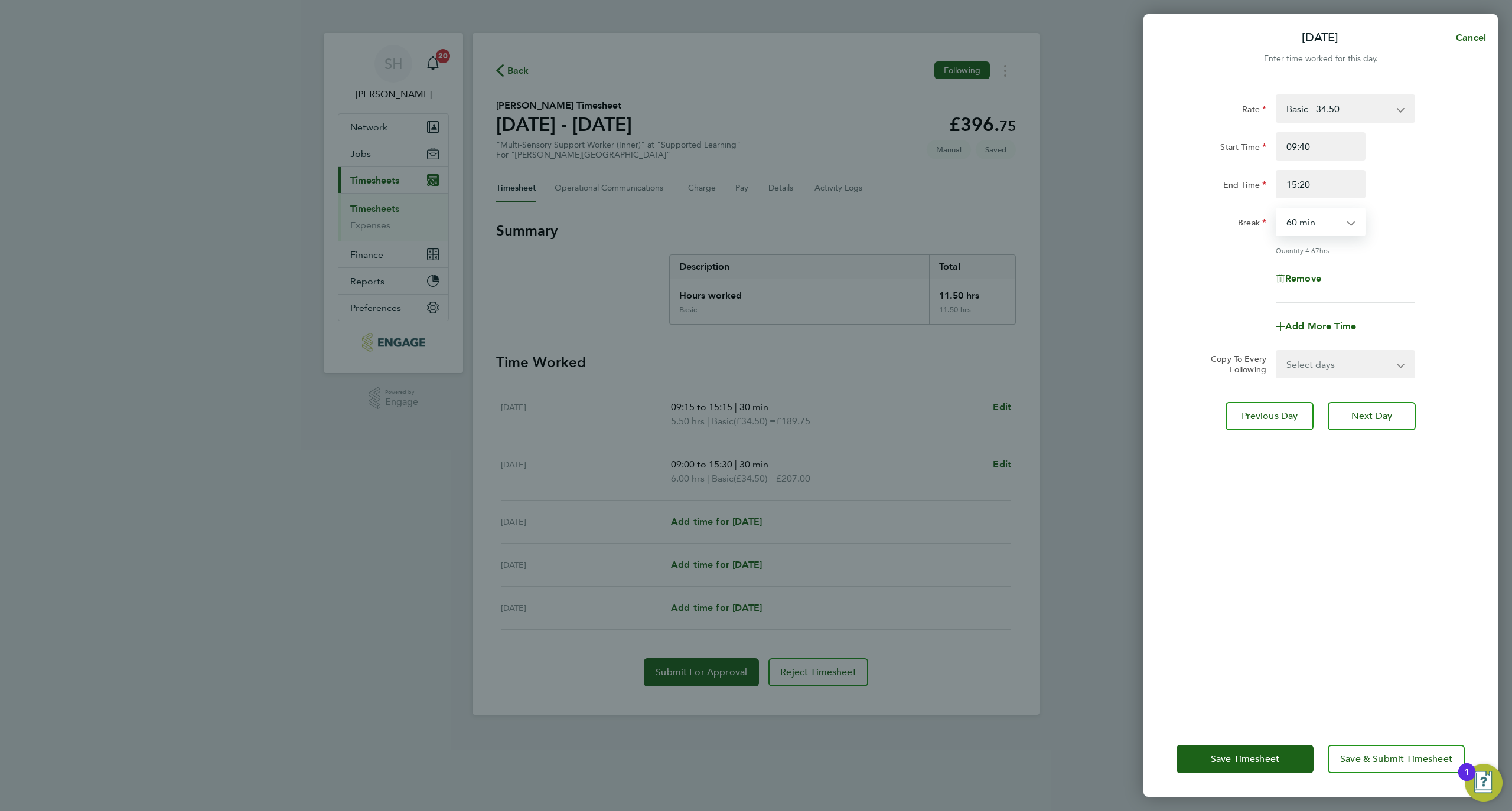
select select "30"
click at [1277, 209] on select "0 min 15 min 30 min 45 min 60 min 75 min 90 min" at bounding box center [1314, 221] width 74 height 26
click at [1380, 578] on div "Rate Basic - 34.50 Start Time 09:40 End Time 15:20 Break 0 min 15 min 30 min 45…" at bounding box center [1321, 400] width 354 height 641
drag, startPoint x: 1300, startPoint y: 147, endPoint x: 1309, endPoint y: 147, distance: 9.0
click at [1309, 147] on input "09:40" at bounding box center [1321, 146] width 90 height 29
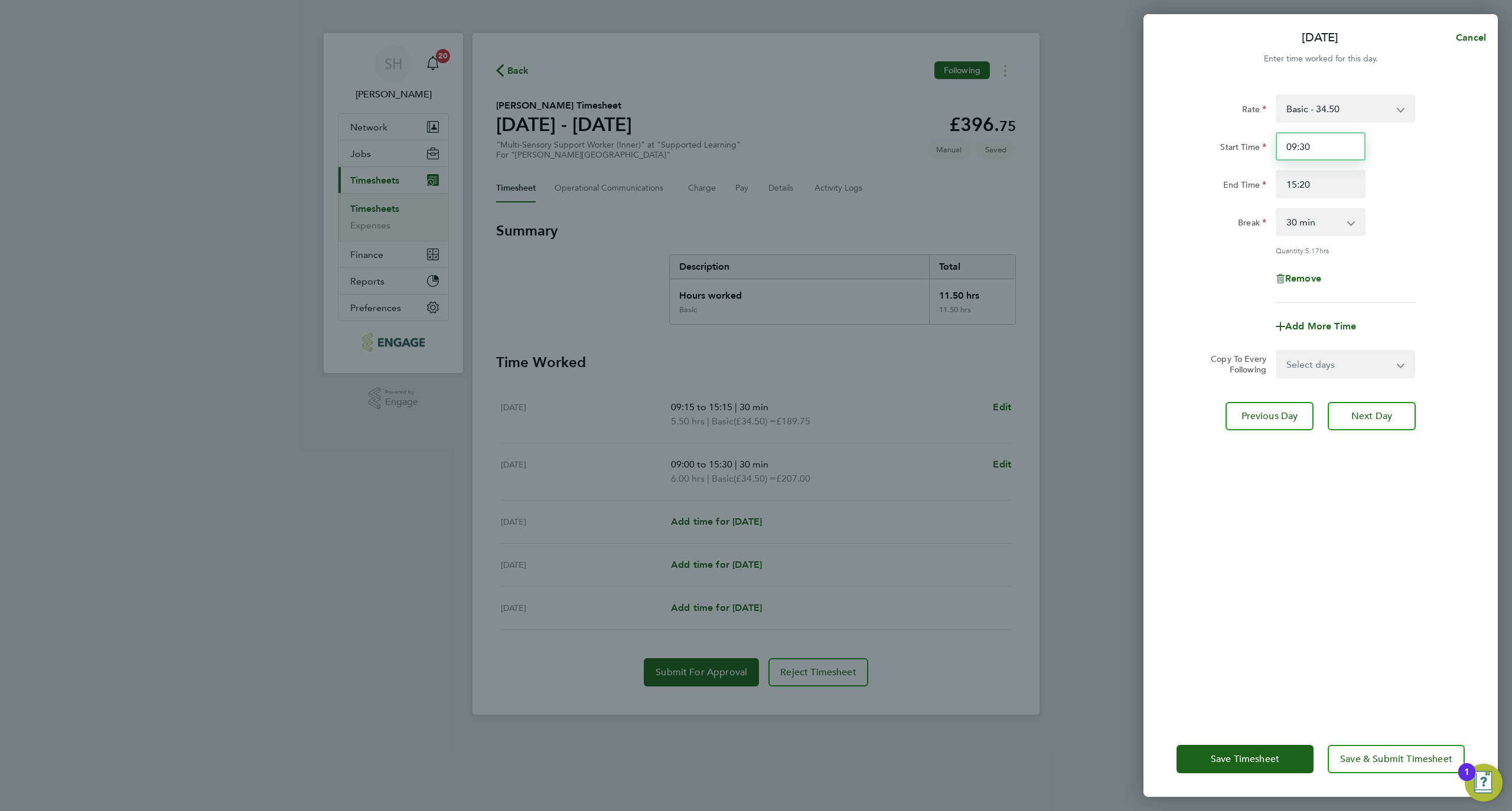
type input "09:30"
drag, startPoint x: 1303, startPoint y: 181, endPoint x: 1311, endPoint y: 184, distance: 8.5
click at [1311, 184] on input "15:20" at bounding box center [1321, 184] width 90 height 29
drag, startPoint x: 1300, startPoint y: 184, endPoint x: 1316, endPoint y: 184, distance: 16.0
click at [1315, 184] on input "15:20" at bounding box center [1321, 184] width 90 height 29
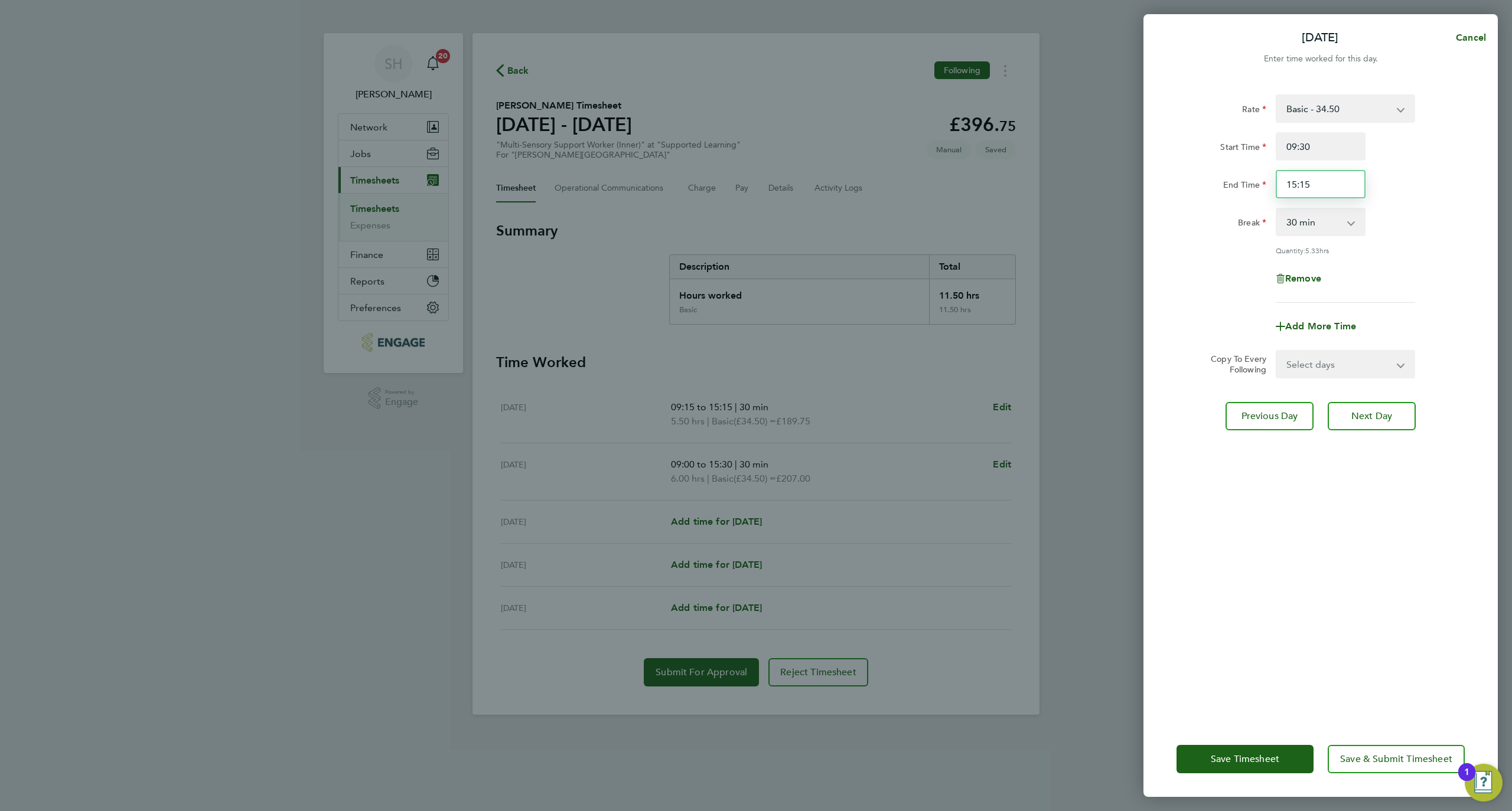
type input "15:15"
click at [1433, 561] on div "Rate Basic - 34.50 Start Time 09:30 End Time 15:15 Break 0 min 15 min 30 min 45…" at bounding box center [1321, 400] width 354 height 641
click at [1272, 756] on span "Save Timesheet" at bounding box center [1244, 759] width 68 height 12
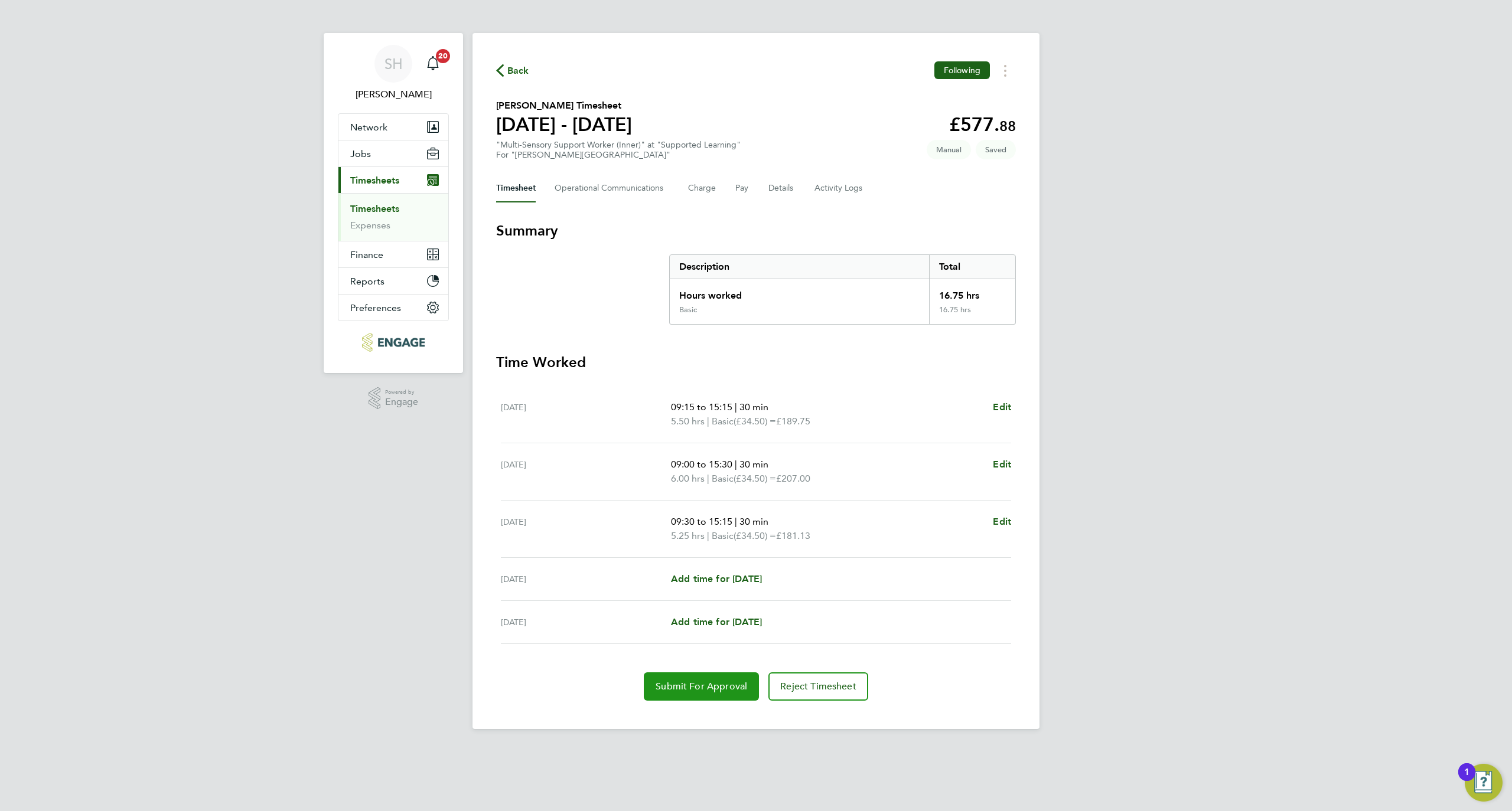
click at [683, 688] on span "Submit For Approval" at bounding box center [701, 686] width 92 height 12
click at [516, 65] on span "Back" at bounding box center [518, 71] width 22 height 14
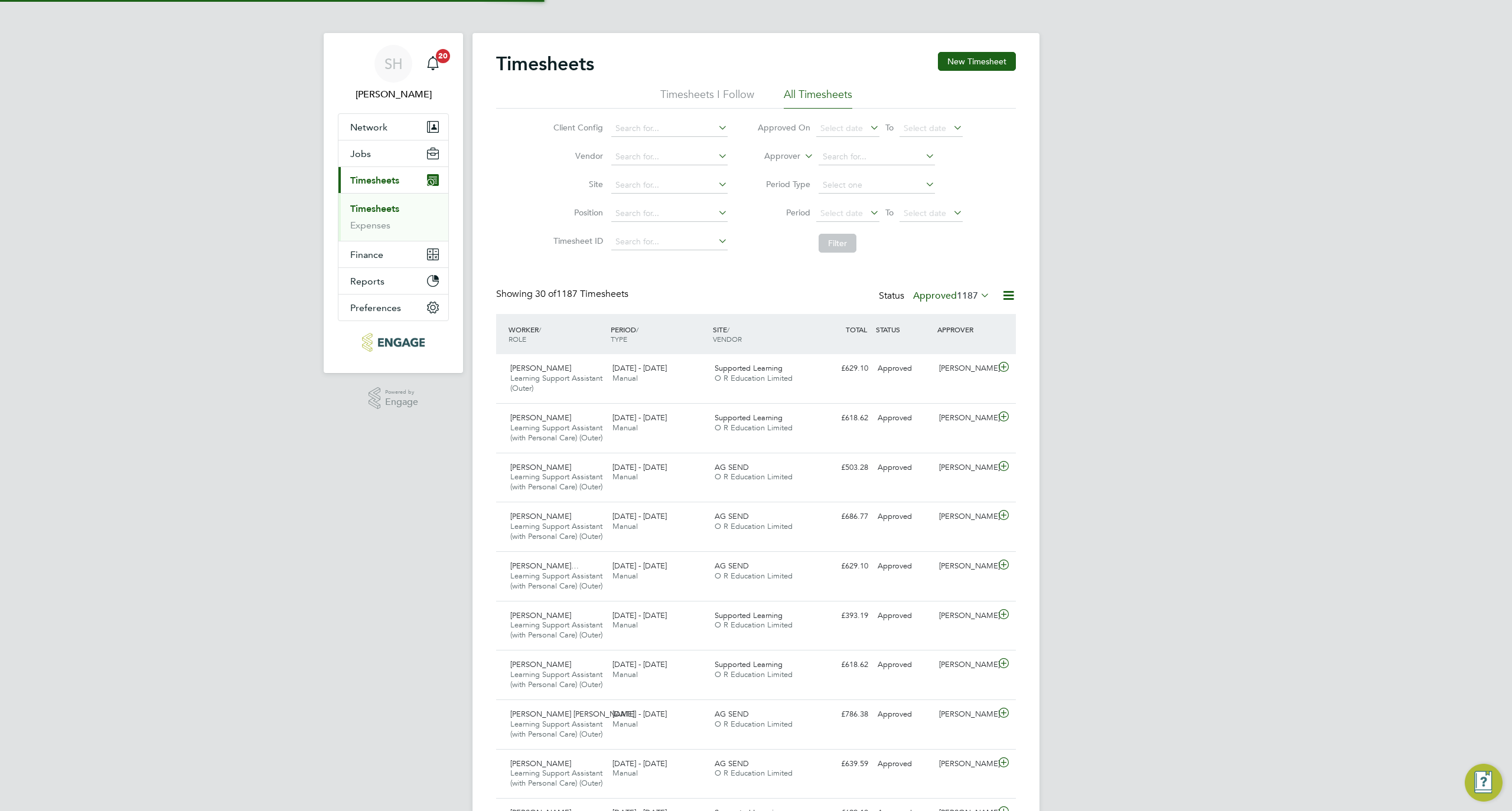
scroll to position [50, 103]
click at [963, 65] on button "New Timesheet" at bounding box center [977, 62] width 78 height 19
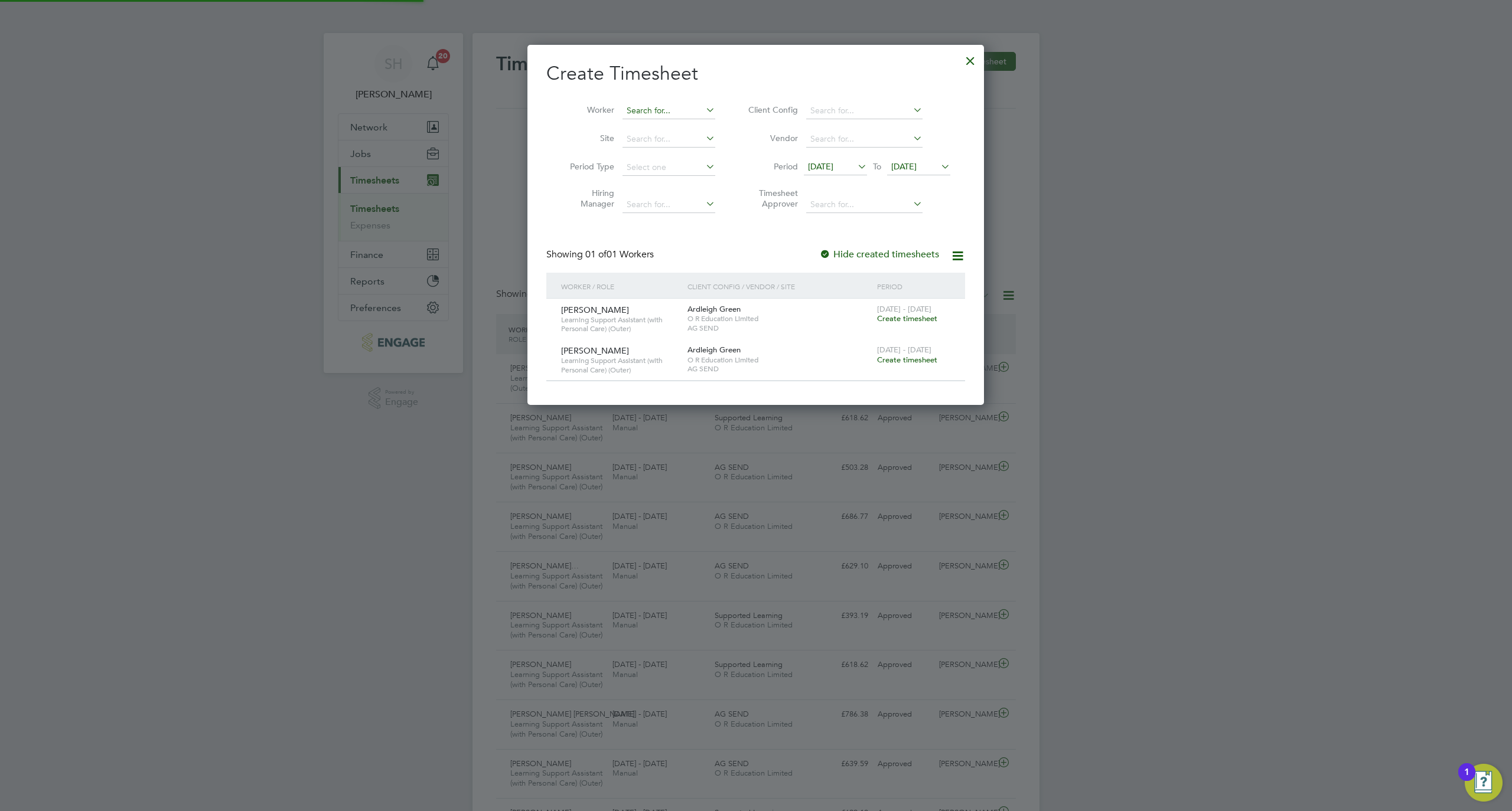
click at [657, 109] on input at bounding box center [669, 111] width 93 height 16
click at [664, 122] on li "Linda Pessoa" at bounding box center [673, 127] width 104 height 16
type input "Linda Pessoa"
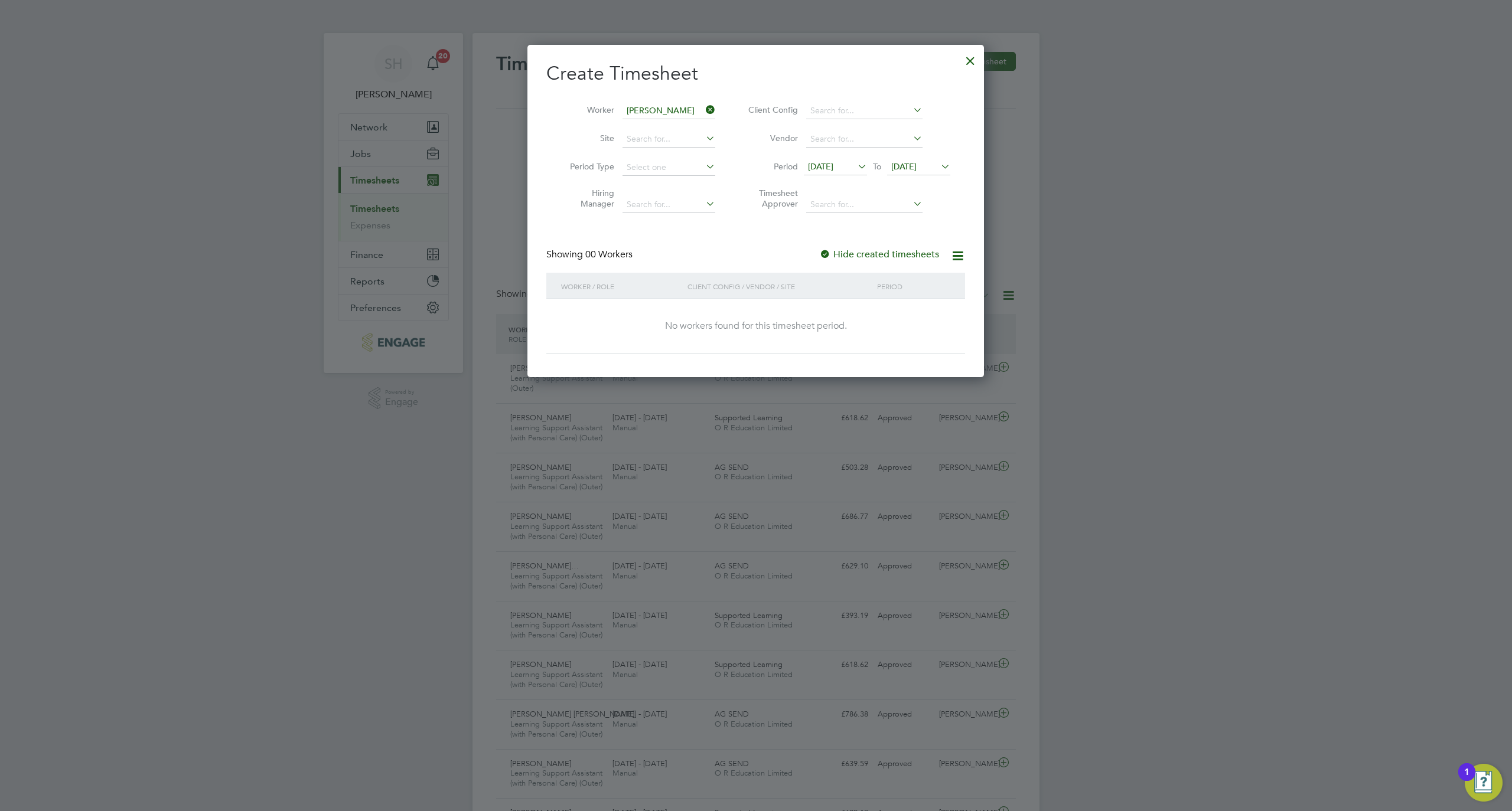
click at [831, 156] on li "Period 09 Sep 2025 To 16 Sep 2025" at bounding box center [848, 167] width 235 height 29
click at [834, 167] on span "09 Sep 2025" at bounding box center [820, 166] width 26 height 10
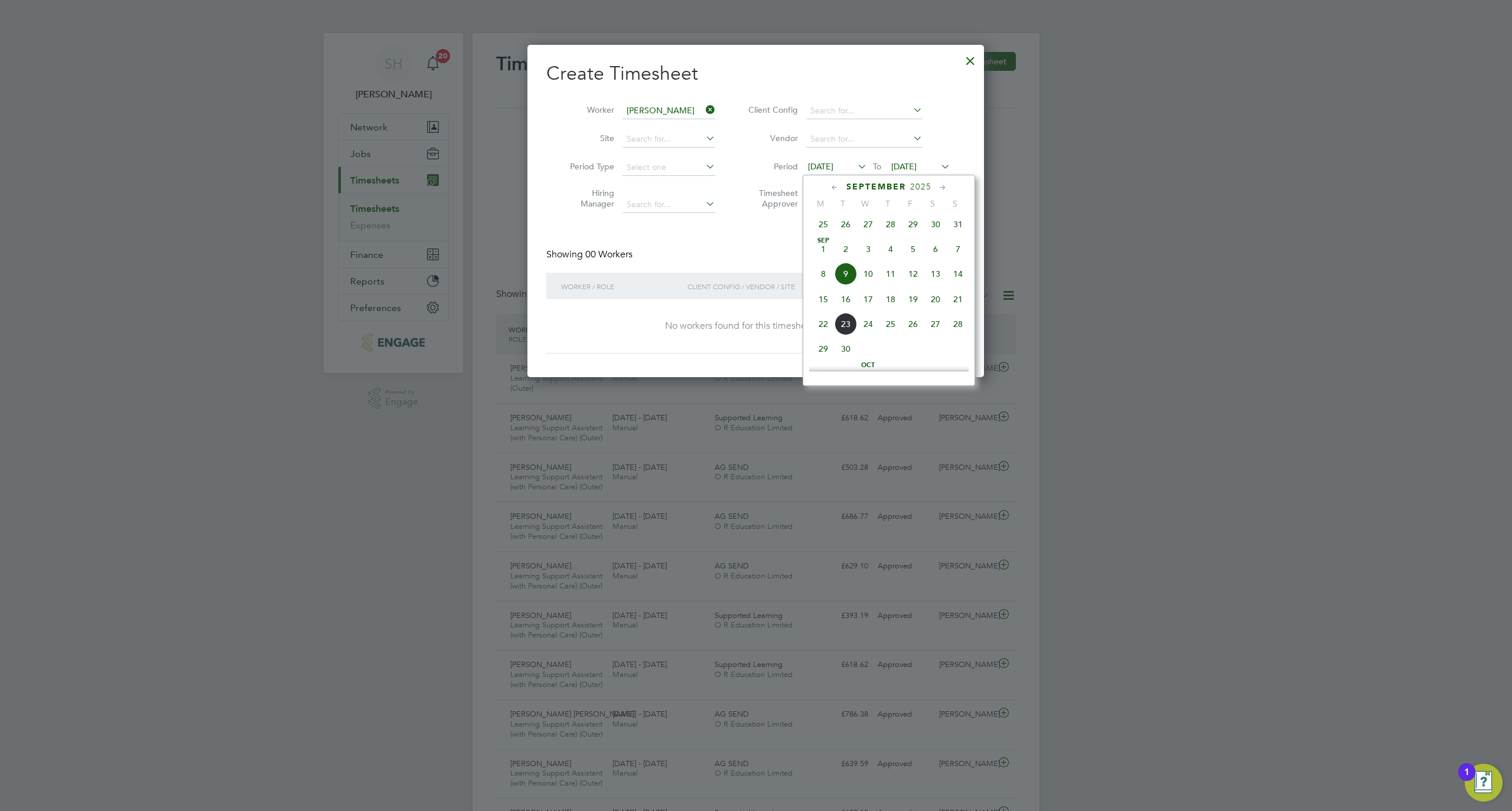
click at [963, 285] on span "14" at bounding box center [958, 274] width 23 height 23
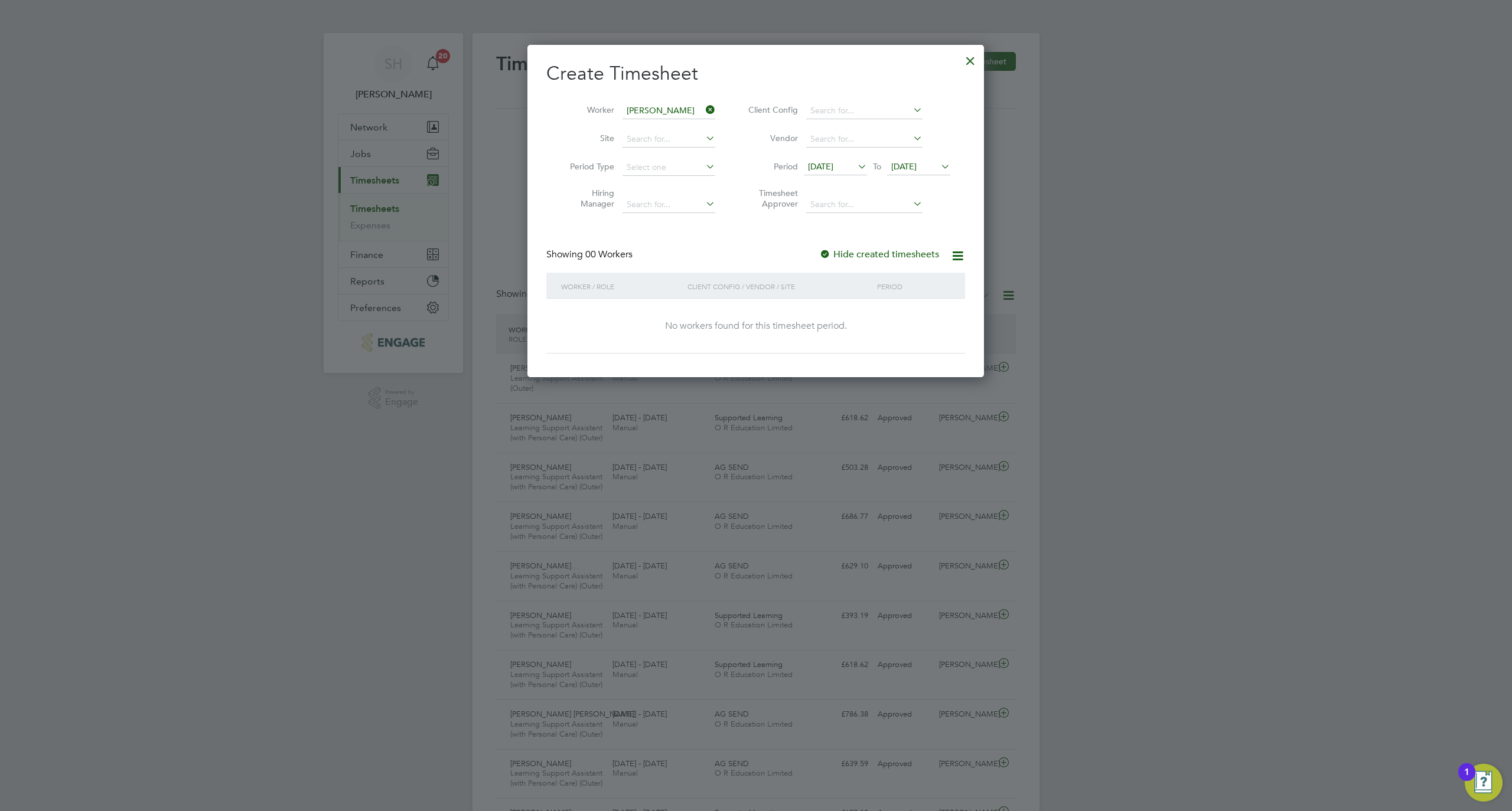
click at [834, 168] on span "14 Sep 2025" at bounding box center [820, 166] width 26 height 10
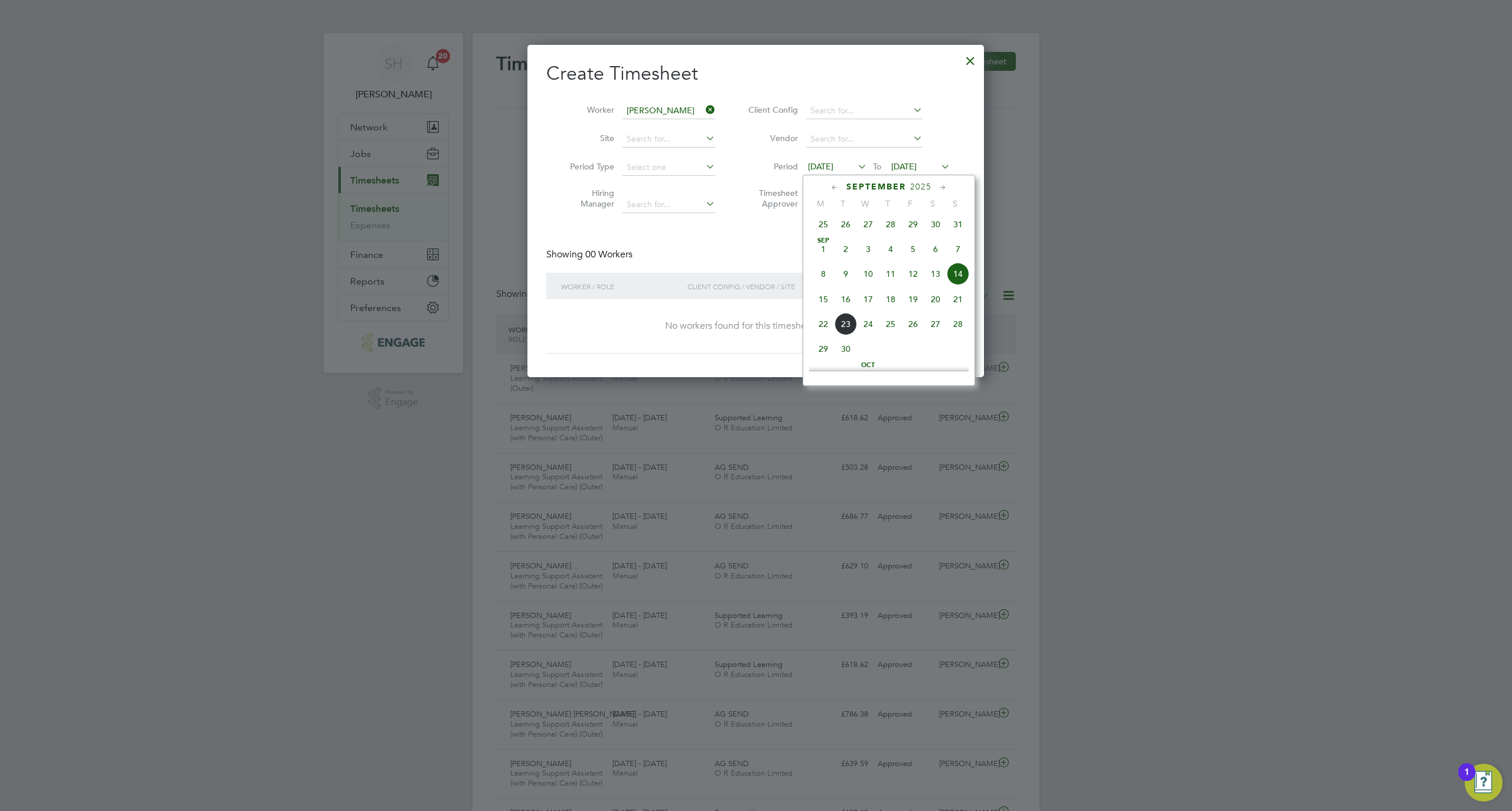
click at [820, 281] on span "8" at bounding box center [823, 274] width 23 height 23
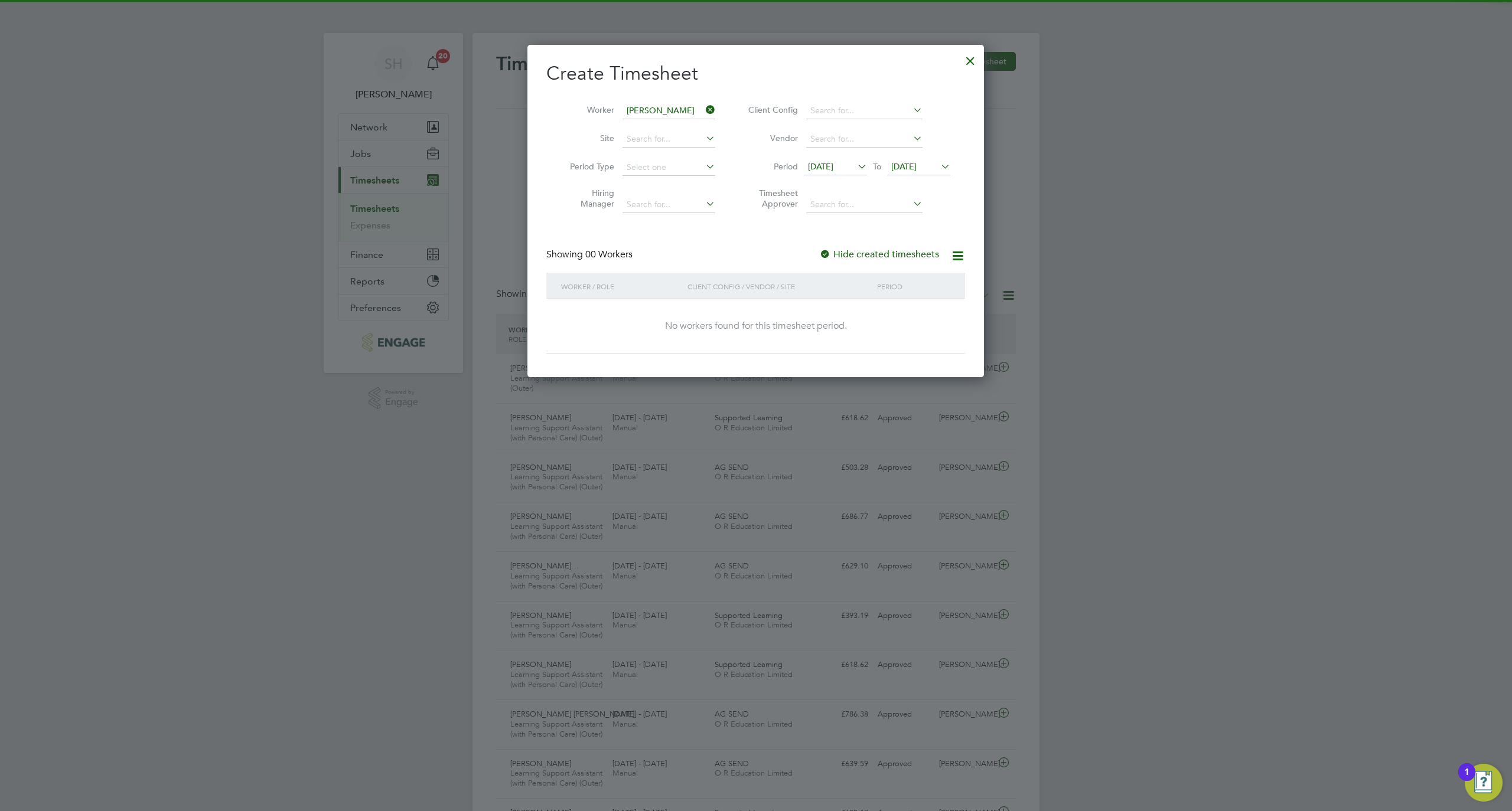
click at [922, 158] on li "Period 08 Sep 2025 To 16 Sep 2025" at bounding box center [848, 167] width 235 height 29
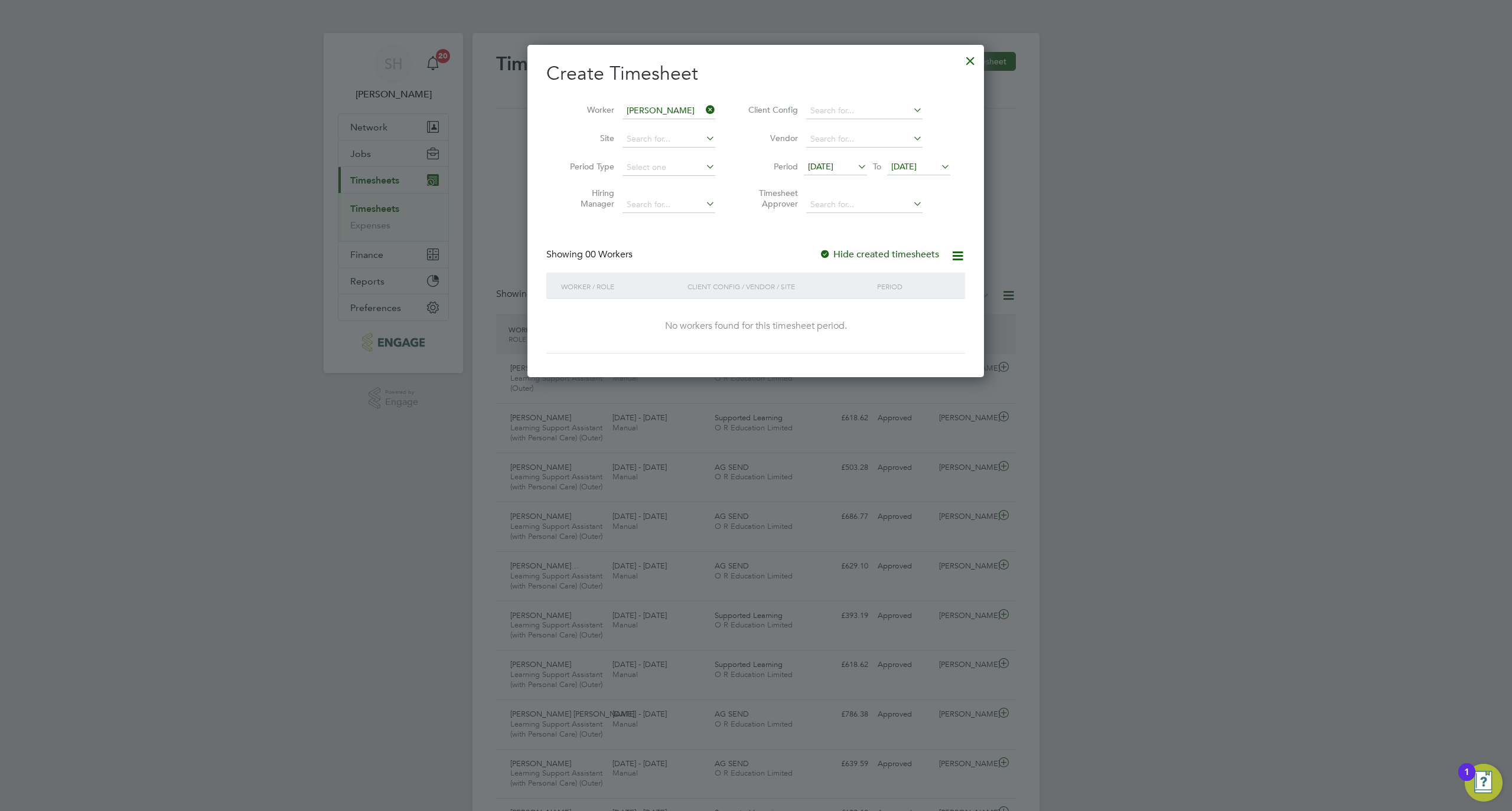
click at [917, 170] on span "16 Sep 2025" at bounding box center [904, 166] width 26 height 10
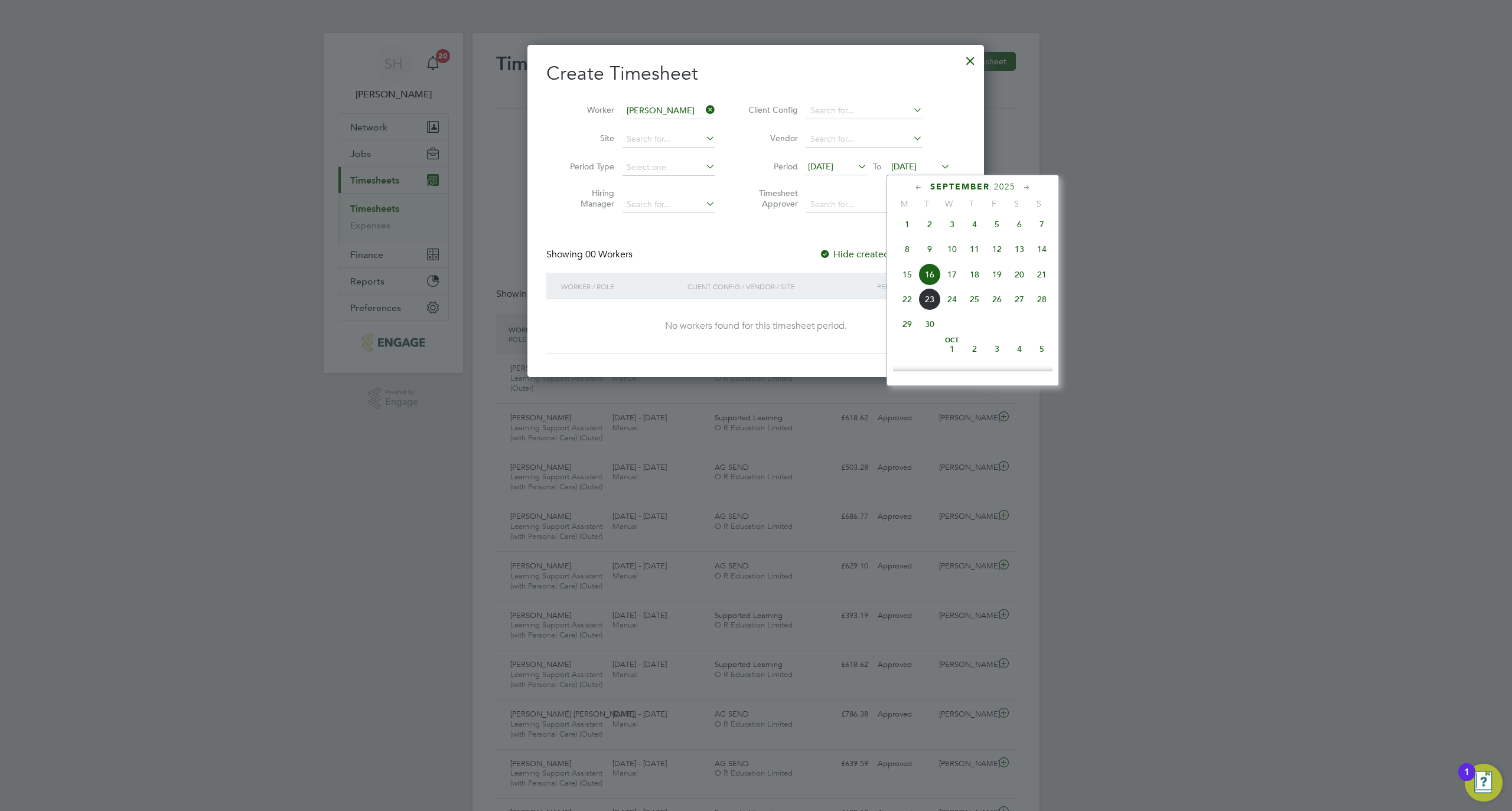
click at [1045, 255] on span "14" at bounding box center [1042, 249] width 23 height 23
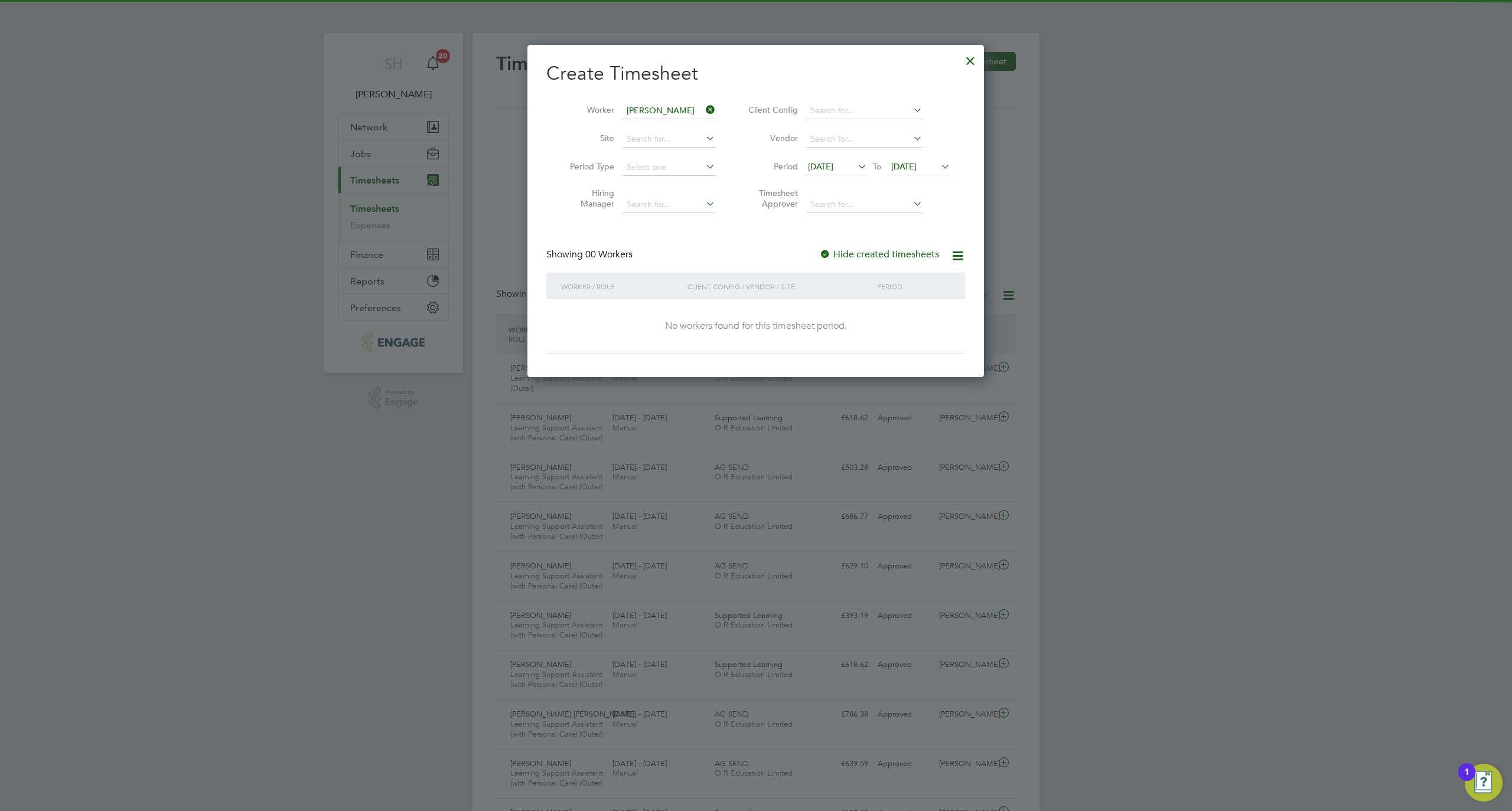
click at [873, 254] on label "Hide created timesheets" at bounding box center [878, 254] width 120 height 12
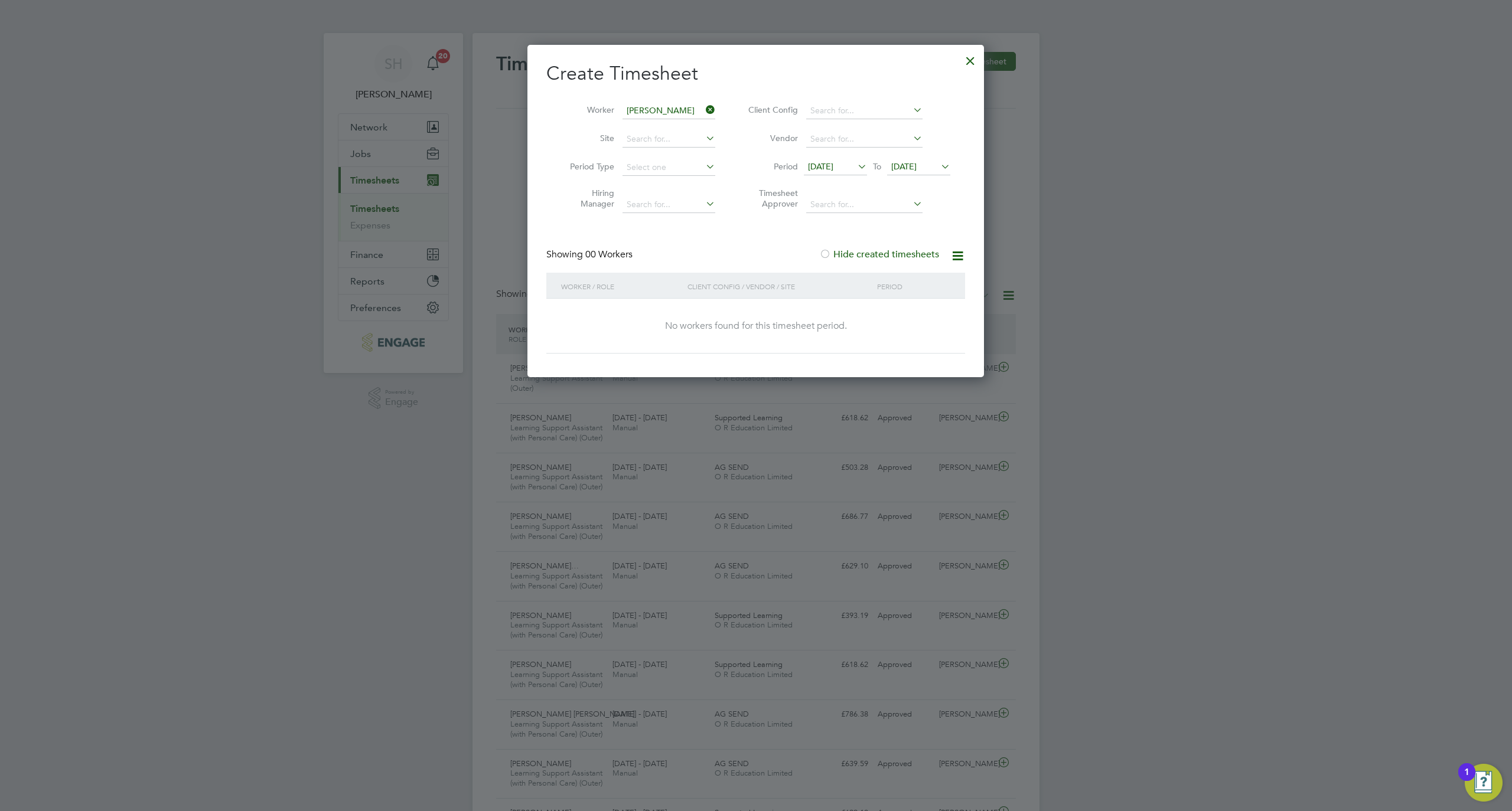
click at [967, 57] on div at bounding box center [970, 57] width 21 height 21
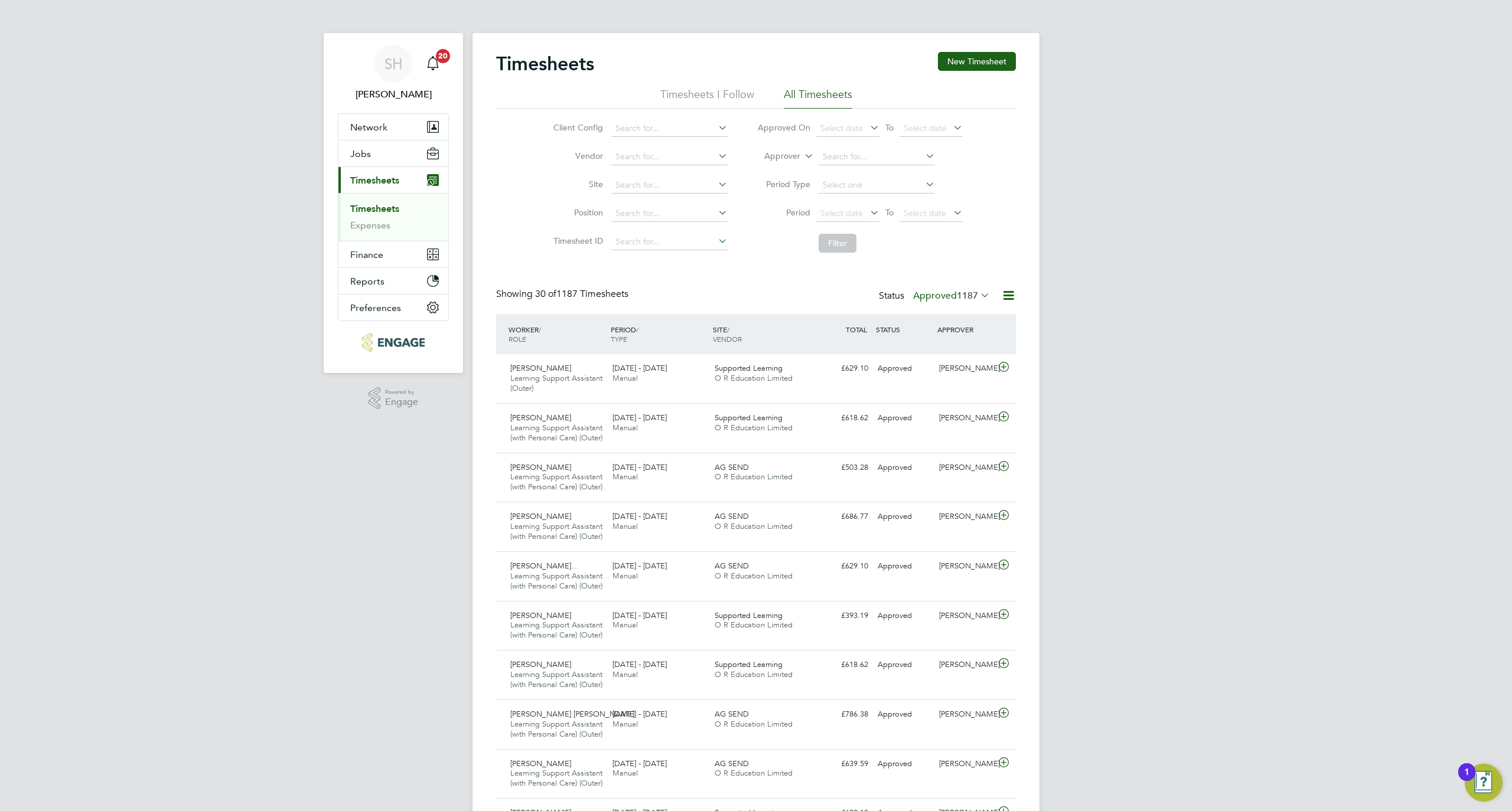
click at [936, 296] on label "Approved 1187" at bounding box center [951, 296] width 76 height 12
click at [959, 347] on li "Submitted" at bounding box center [936, 350] width 54 height 16
